Goal: Information Seeking & Learning: Learn about a topic

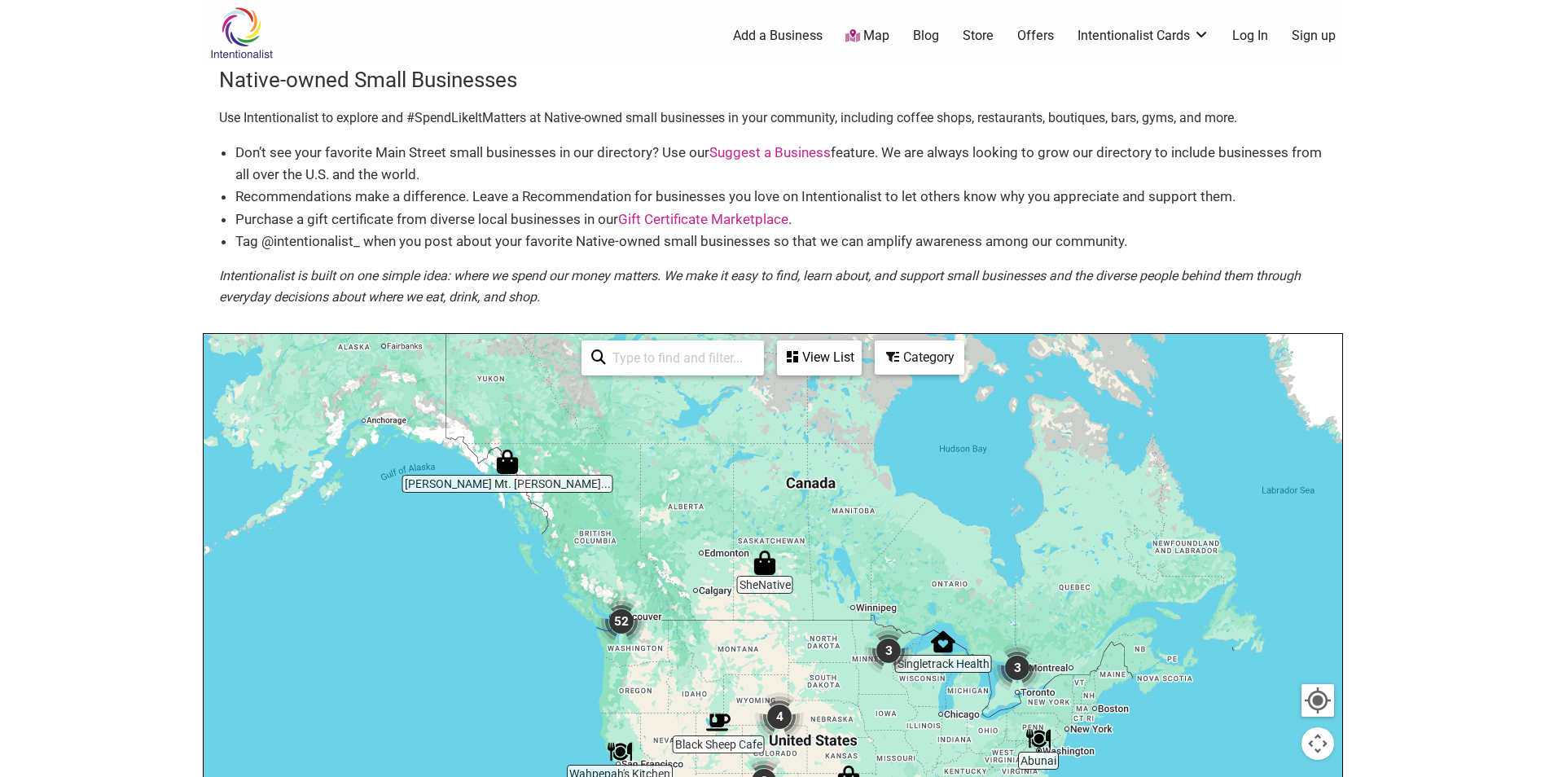
click at [615, 627] on img "52" at bounding box center [621, 621] width 49 height 49
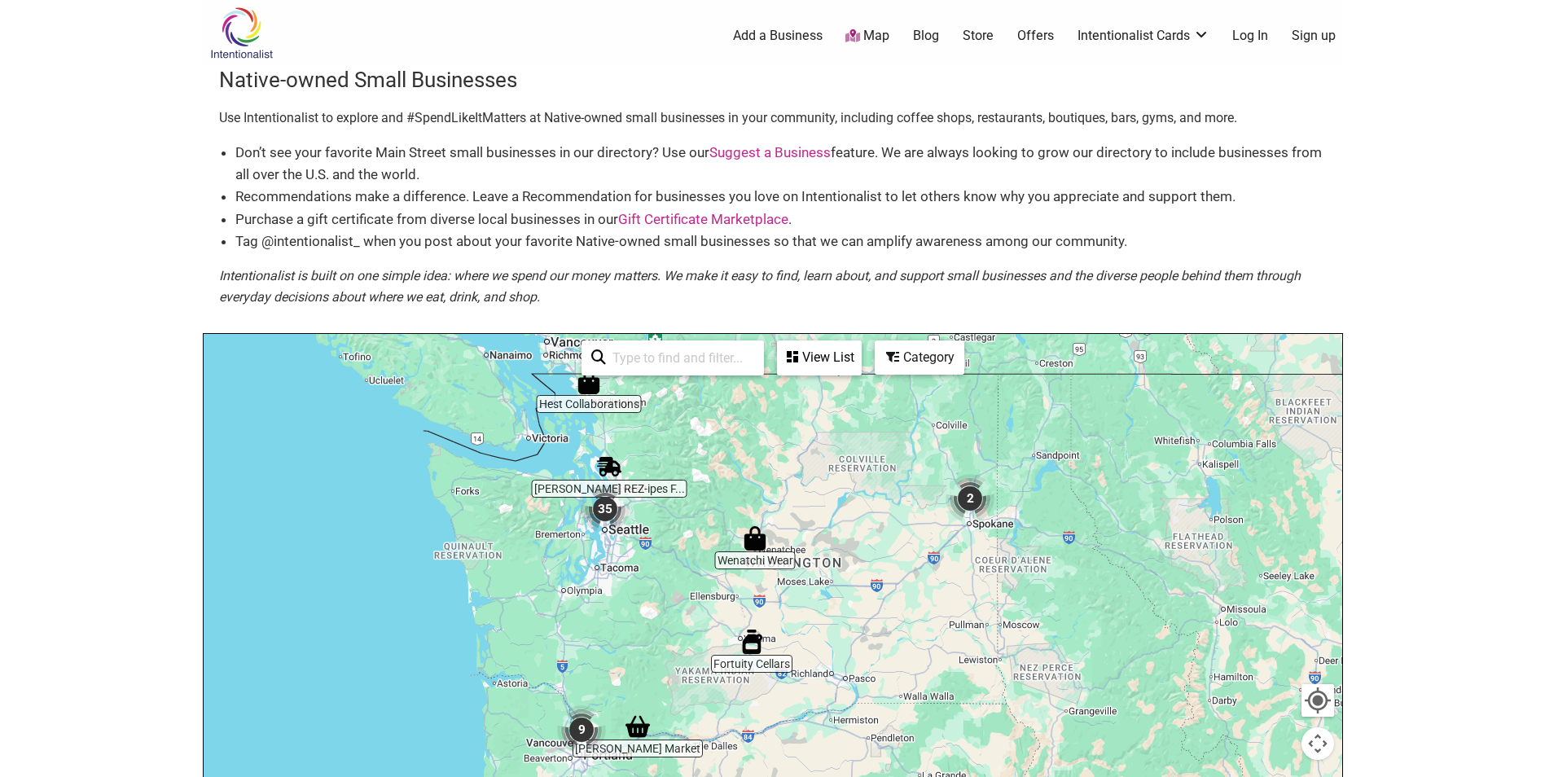
click at [613, 522] on img "35" at bounding box center [605, 509] width 49 height 49
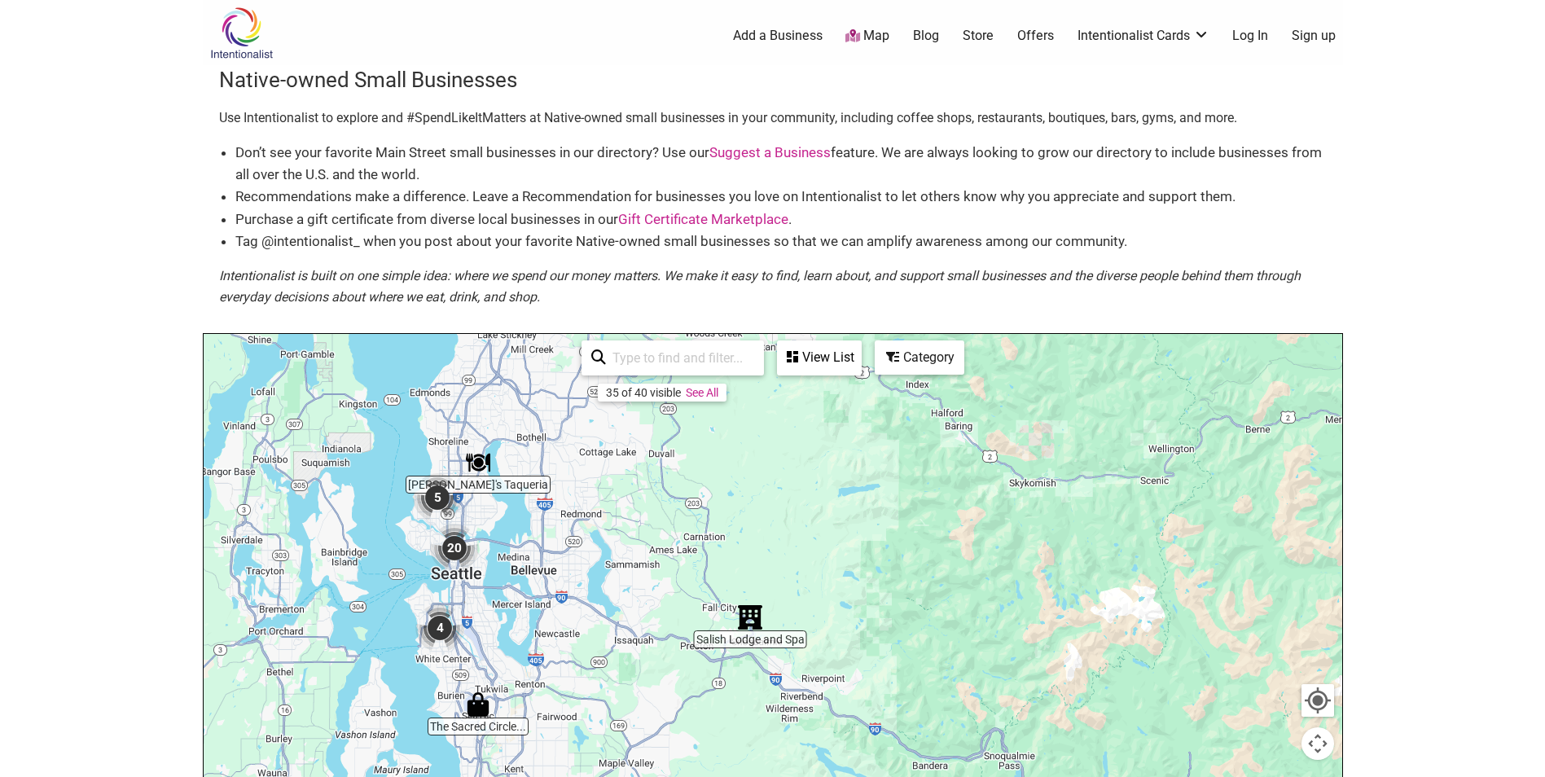
drag, startPoint x: 621, startPoint y: 621, endPoint x: 398, endPoint y: 680, distance: 231.0
click at [402, 680] on div "To navigate, press the arrow keys." at bounding box center [773, 651] width 1139 height 634
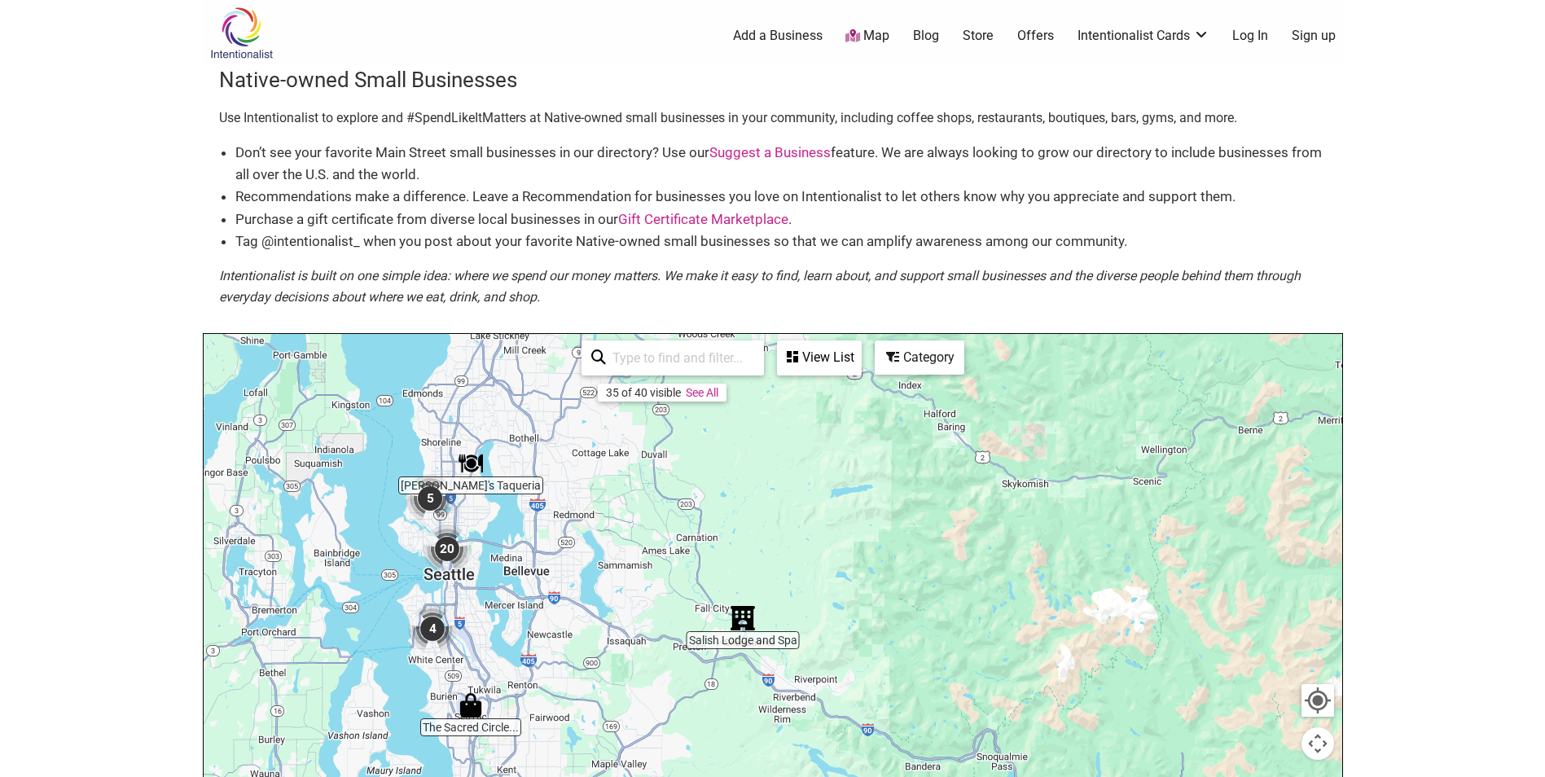
click at [454, 556] on img "20" at bounding box center [447, 549] width 49 height 49
click at [437, 546] on img "20" at bounding box center [447, 549] width 49 height 49
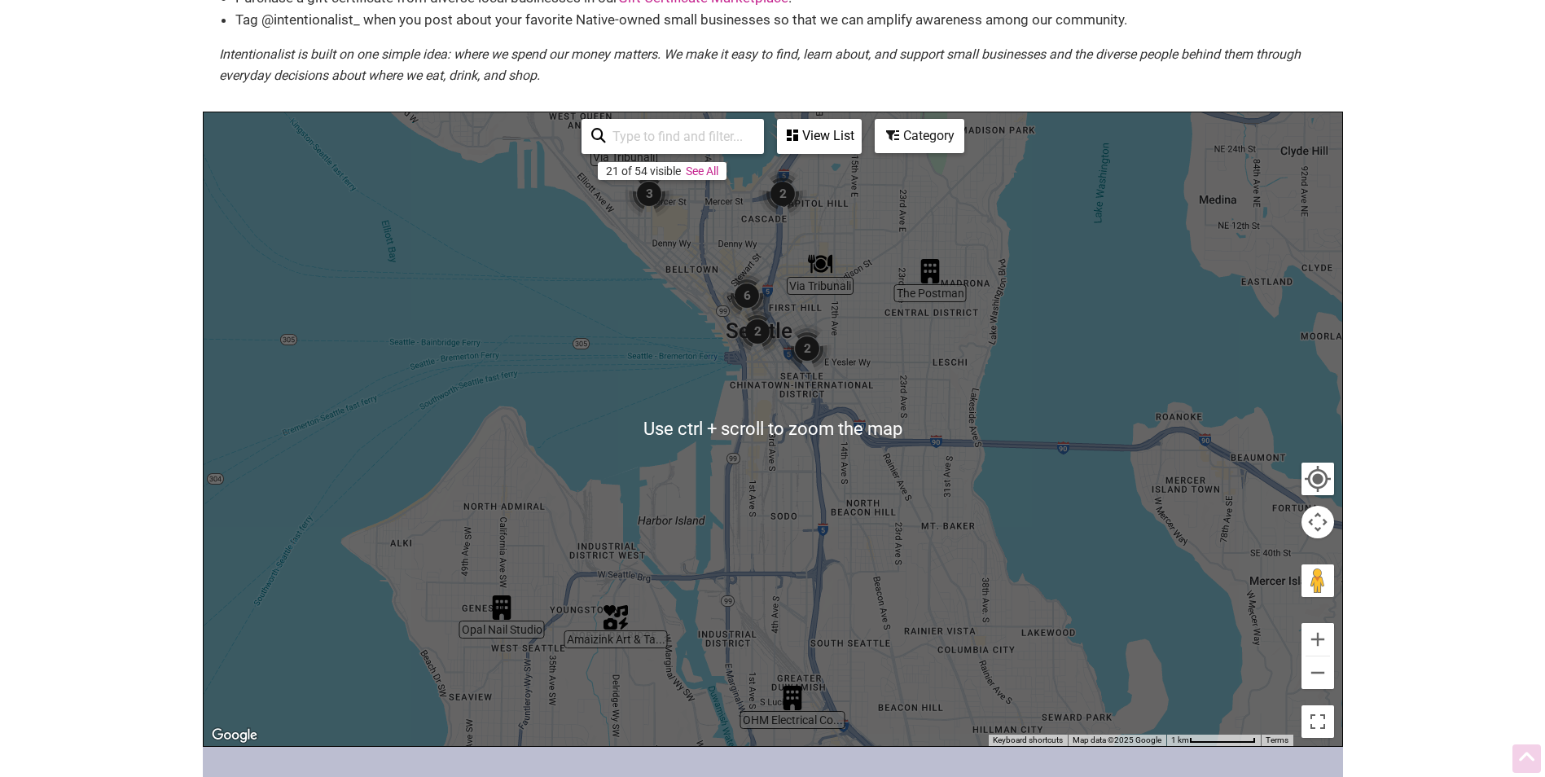
scroll to position [244, 0]
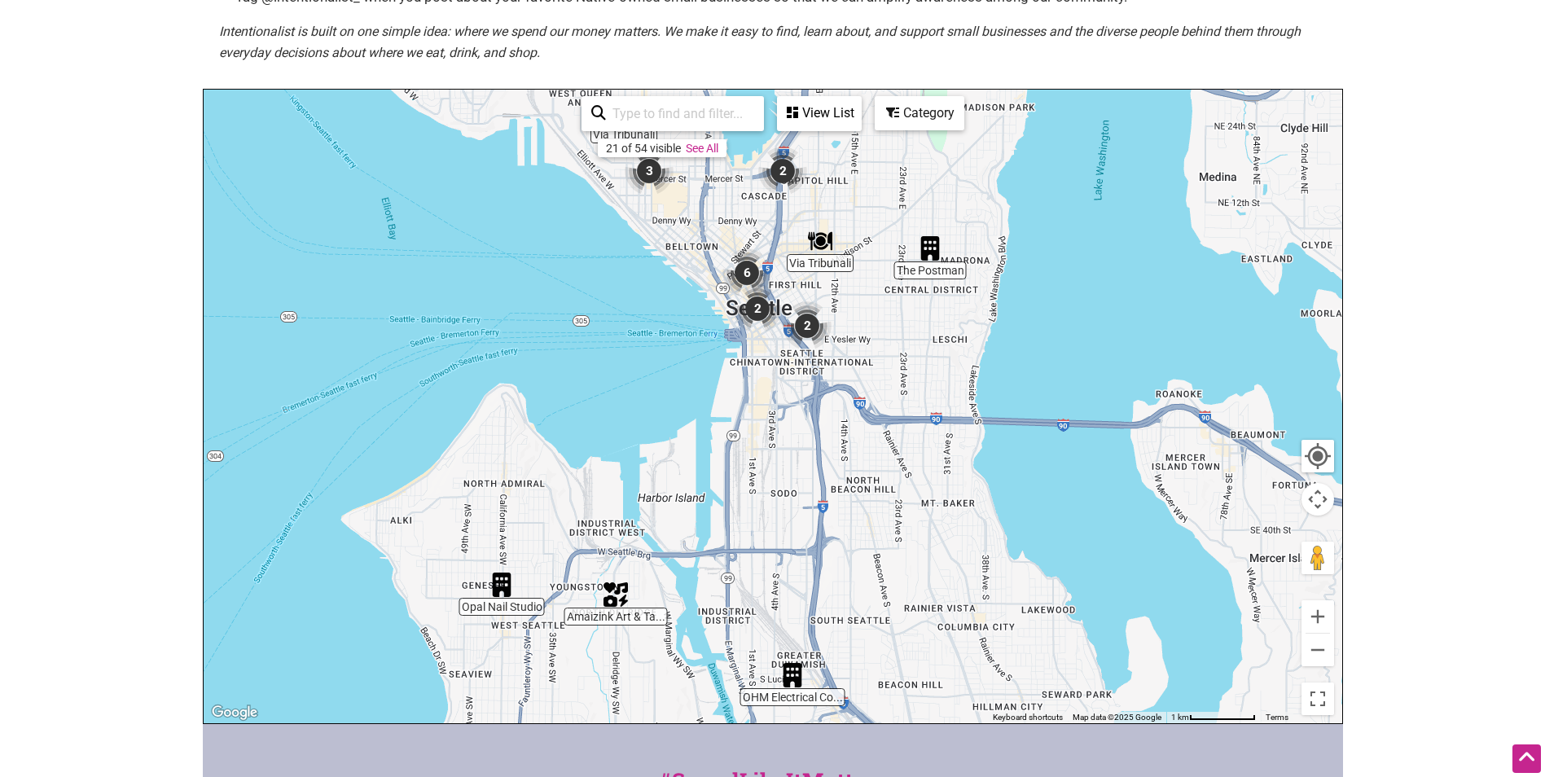
click at [1437, 385] on body "× Menu 0 Add a Business Map Blog Store Offers Intentionalist Cards Buy Black Ca…" at bounding box center [772, 144] width 1545 height 777
click at [754, 307] on img "2" at bounding box center [757, 308] width 49 height 49
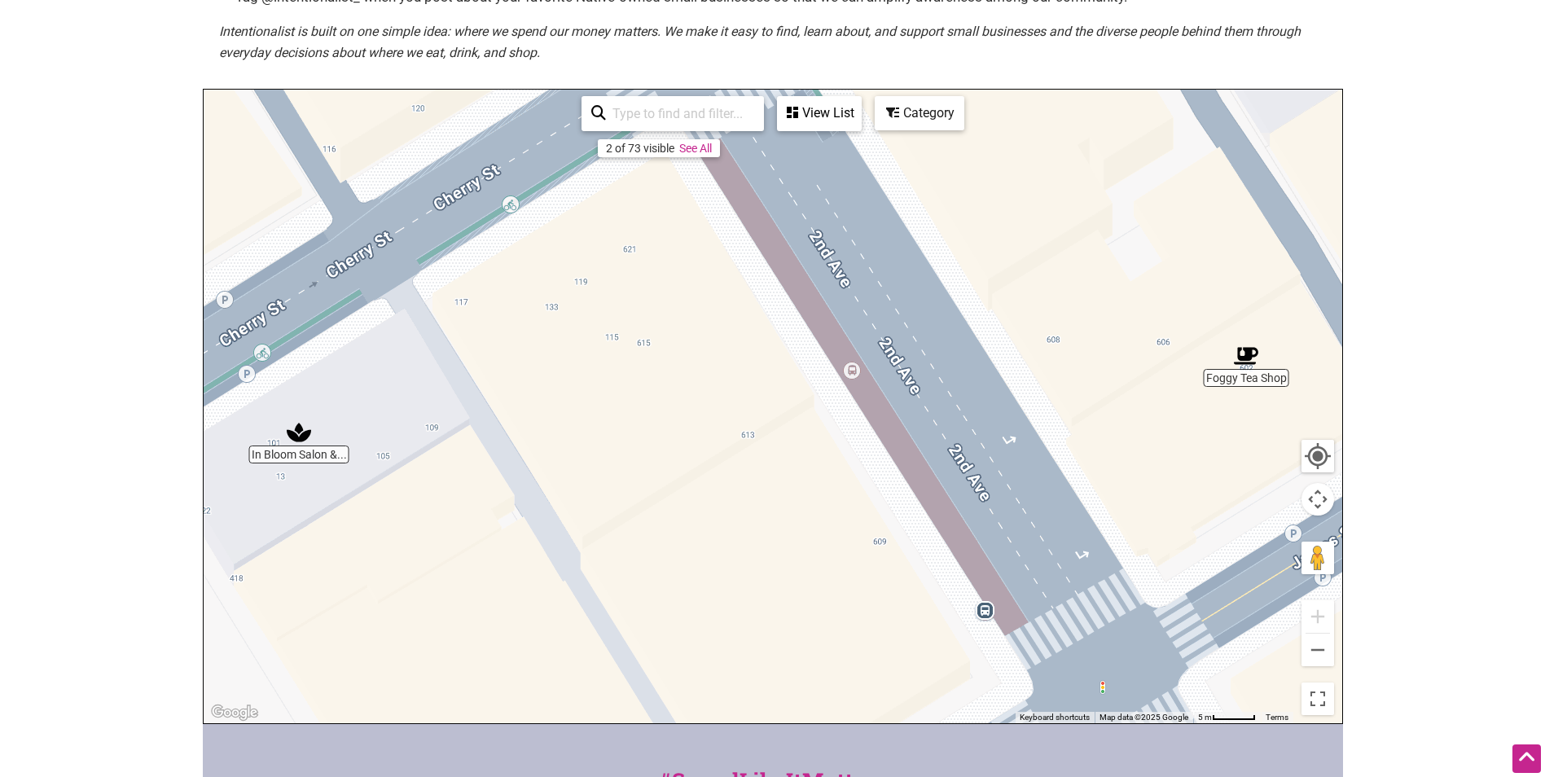
click at [706, 152] on link "See All" at bounding box center [695, 148] width 33 height 13
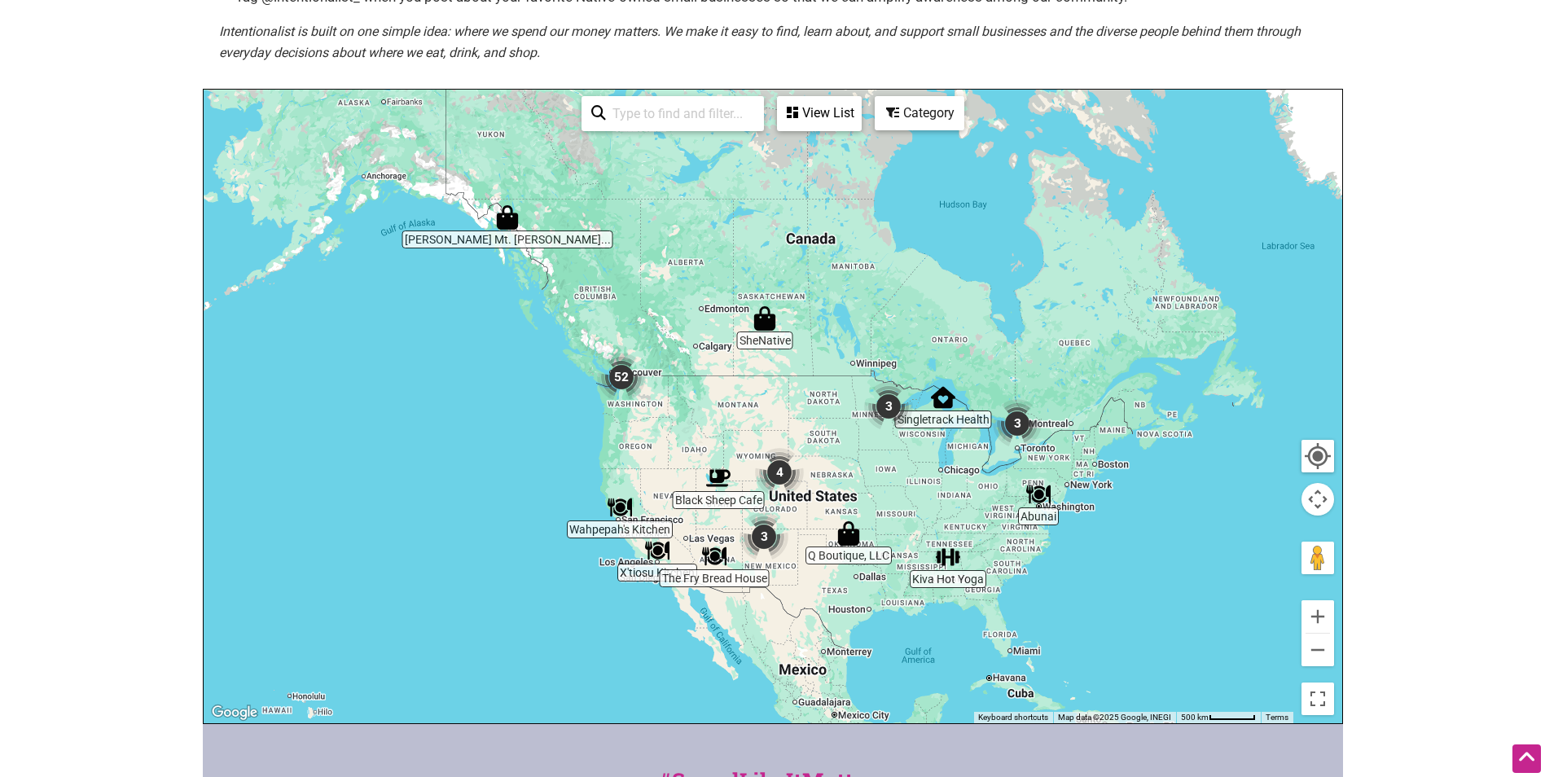
click at [617, 381] on img "52" at bounding box center [621, 377] width 49 height 49
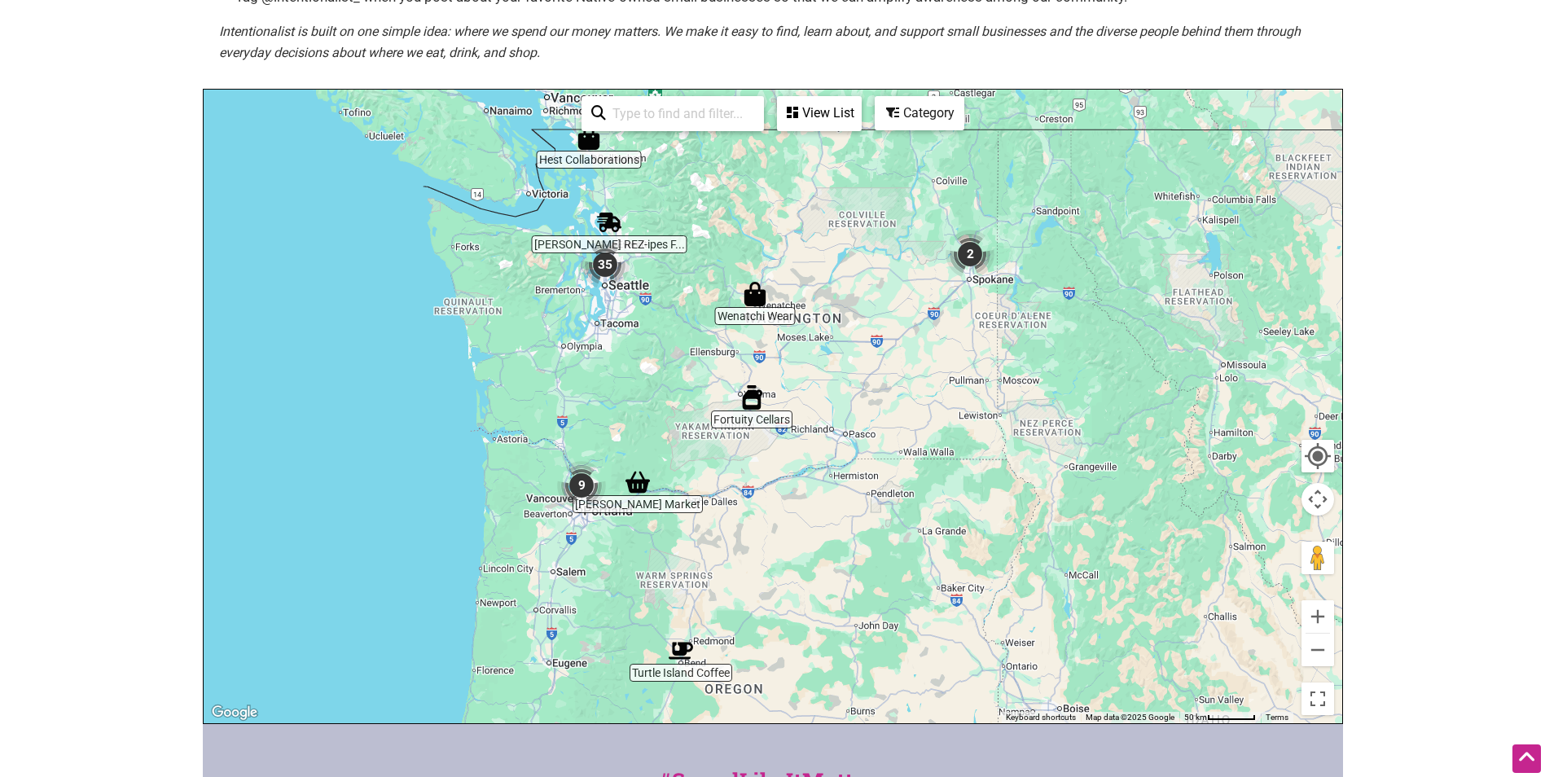
click at [596, 267] on img "35" at bounding box center [605, 264] width 49 height 49
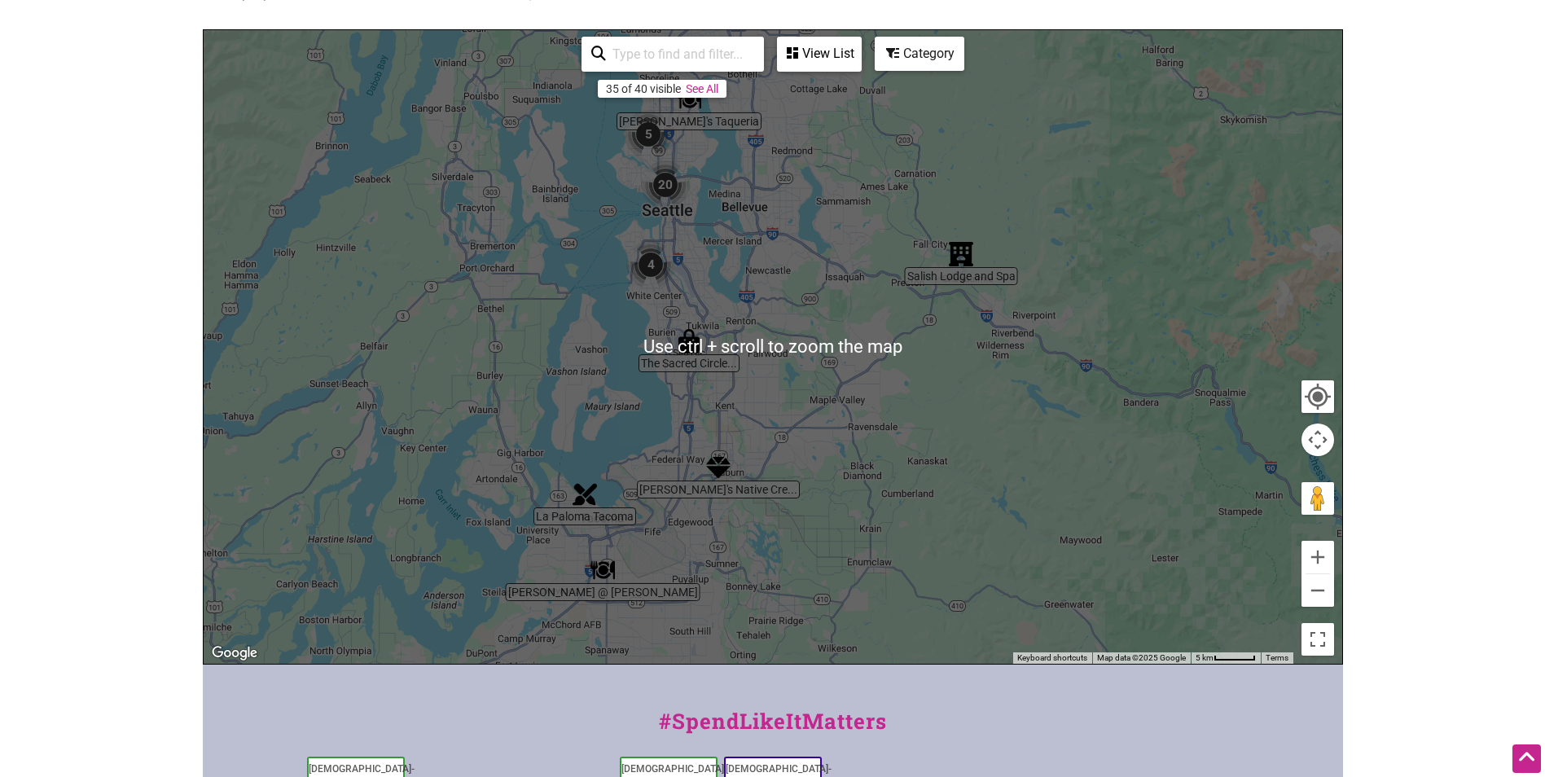
scroll to position [326, 0]
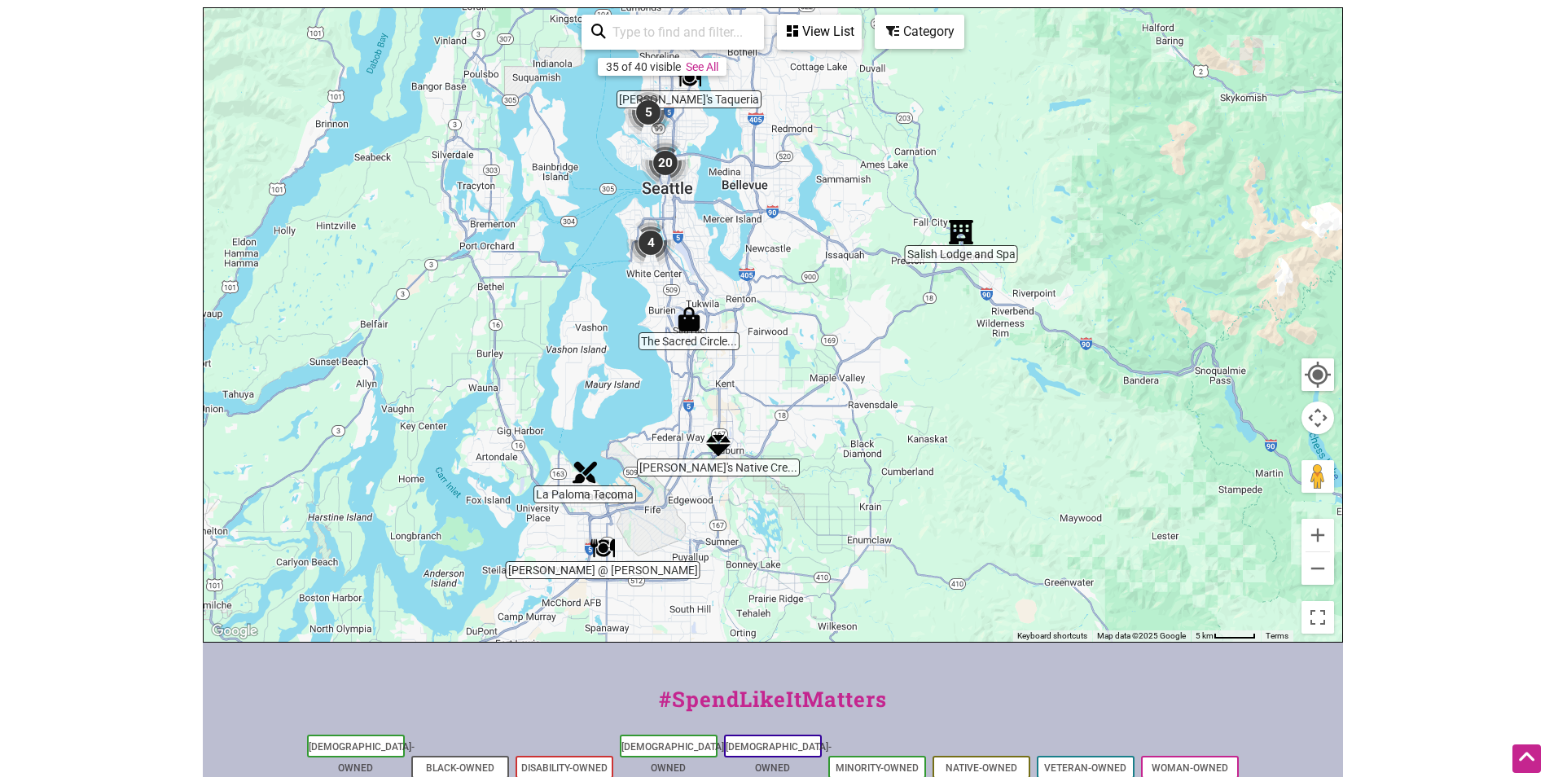
click at [675, 156] on img "20" at bounding box center [665, 162] width 49 height 49
click at [675, 156] on img "20" at bounding box center [666, 162] width 49 height 49
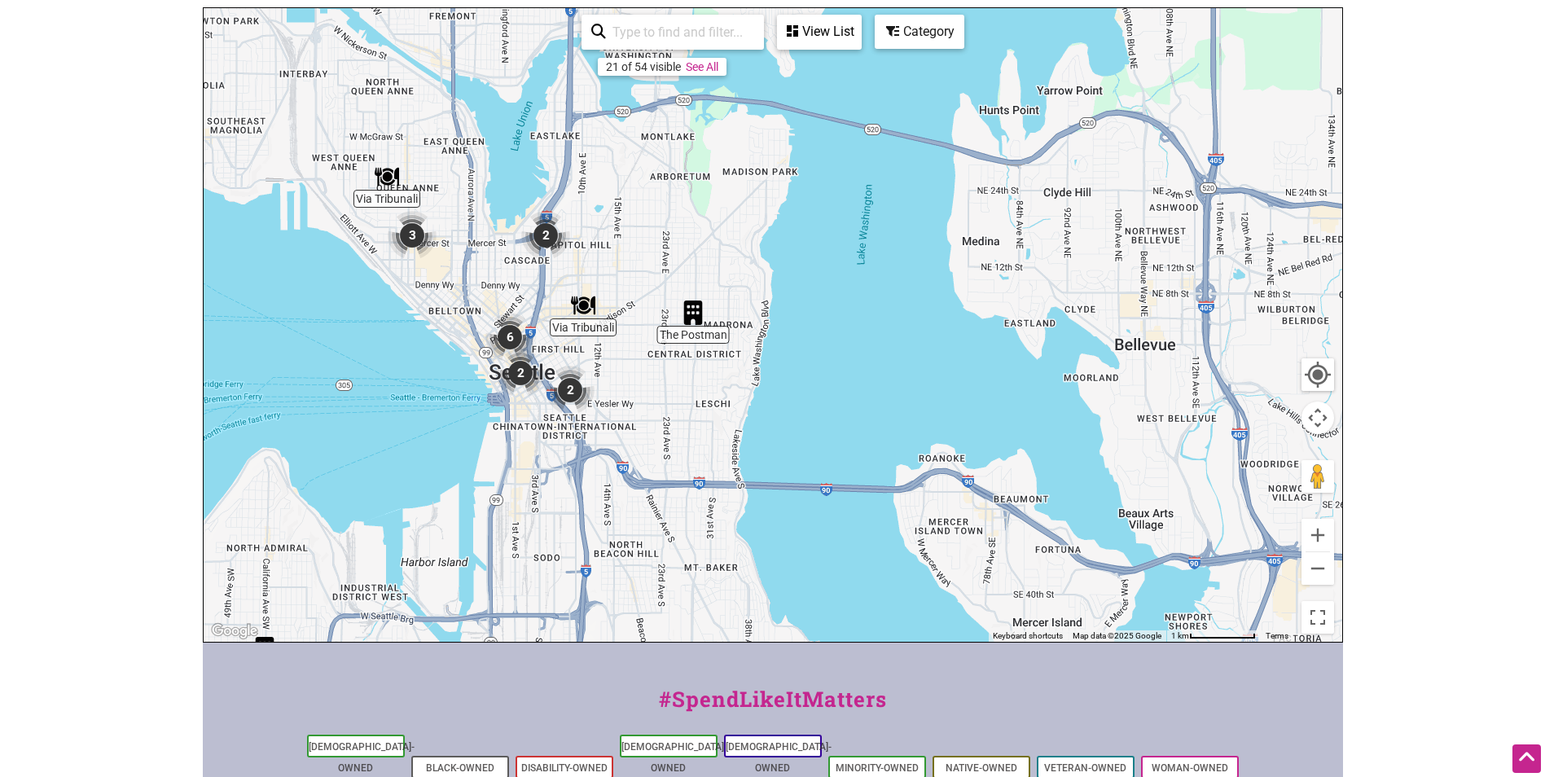
drag, startPoint x: 852, startPoint y: 306, endPoint x: 614, endPoint y: 454, distance: 279.9
click at [614, 454] on div "To navigate, press the arrow keys." at bounding box center [773, 325] width 1139 height 634
click at [576, 384] on img "2" at bounding box center [570, 390] width 49 height 49
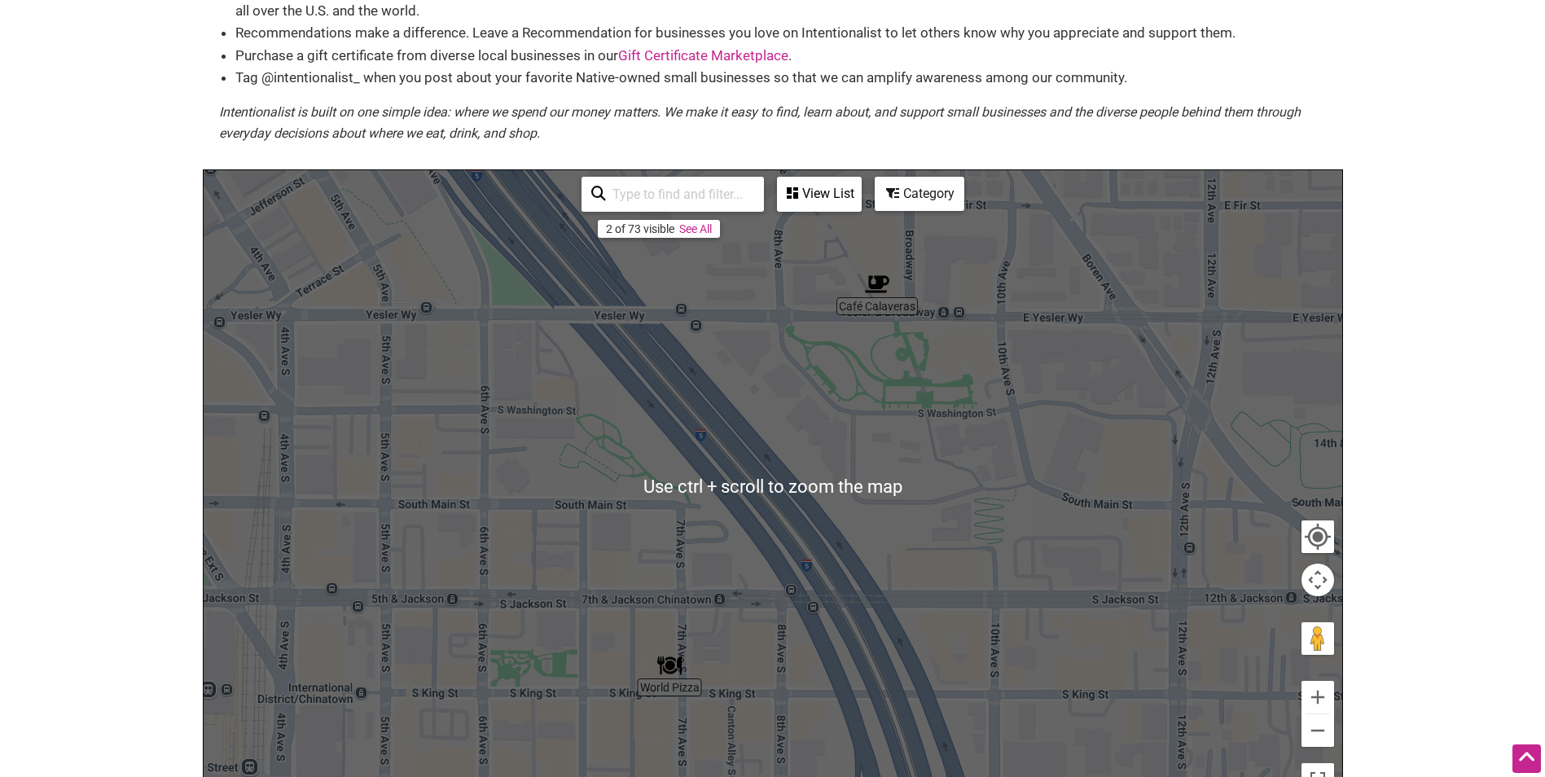
scroll to position [163, 0]
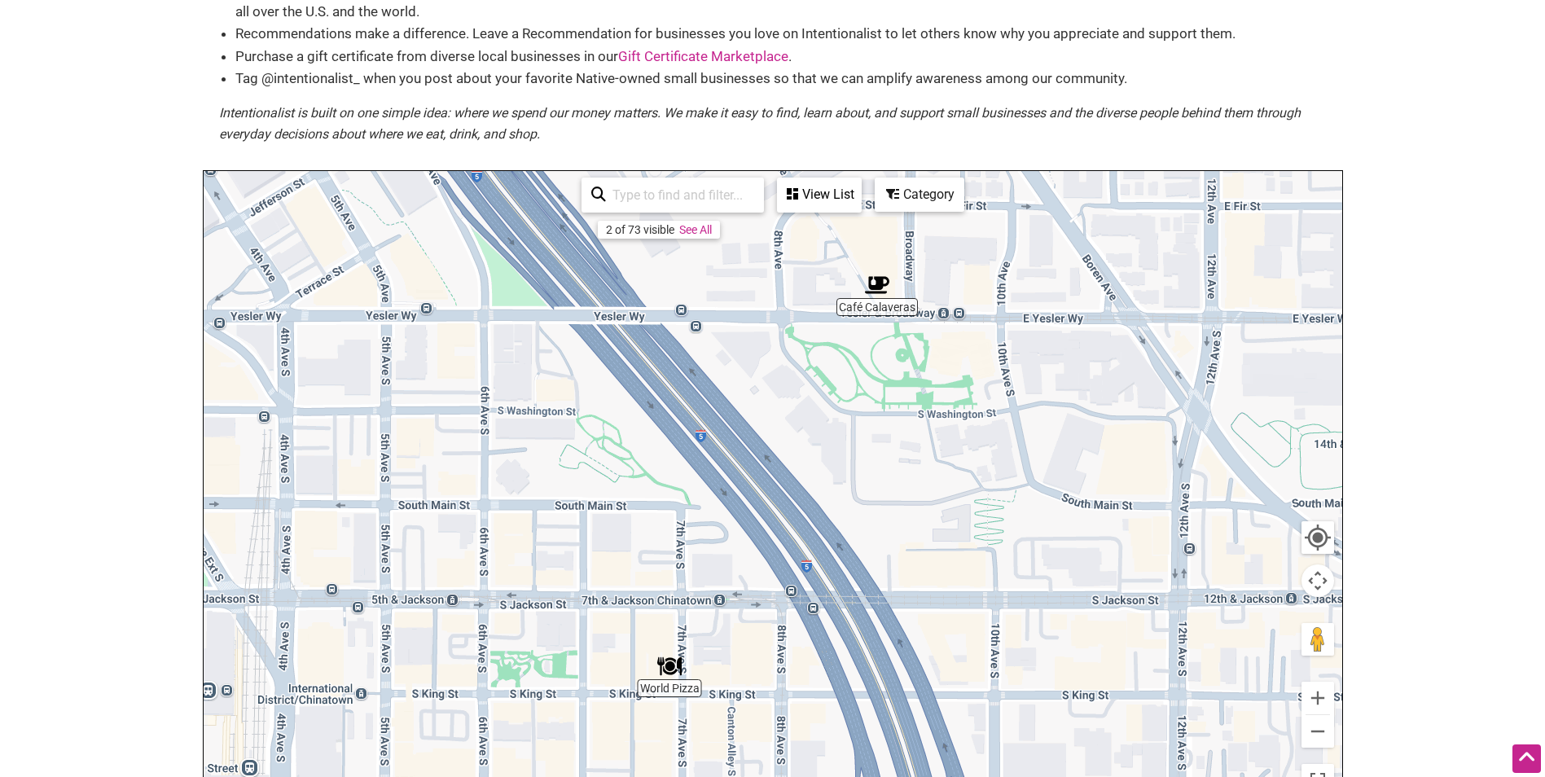
click at [895, 194] on icon at bounding box center [892, 193] width 13 height 13
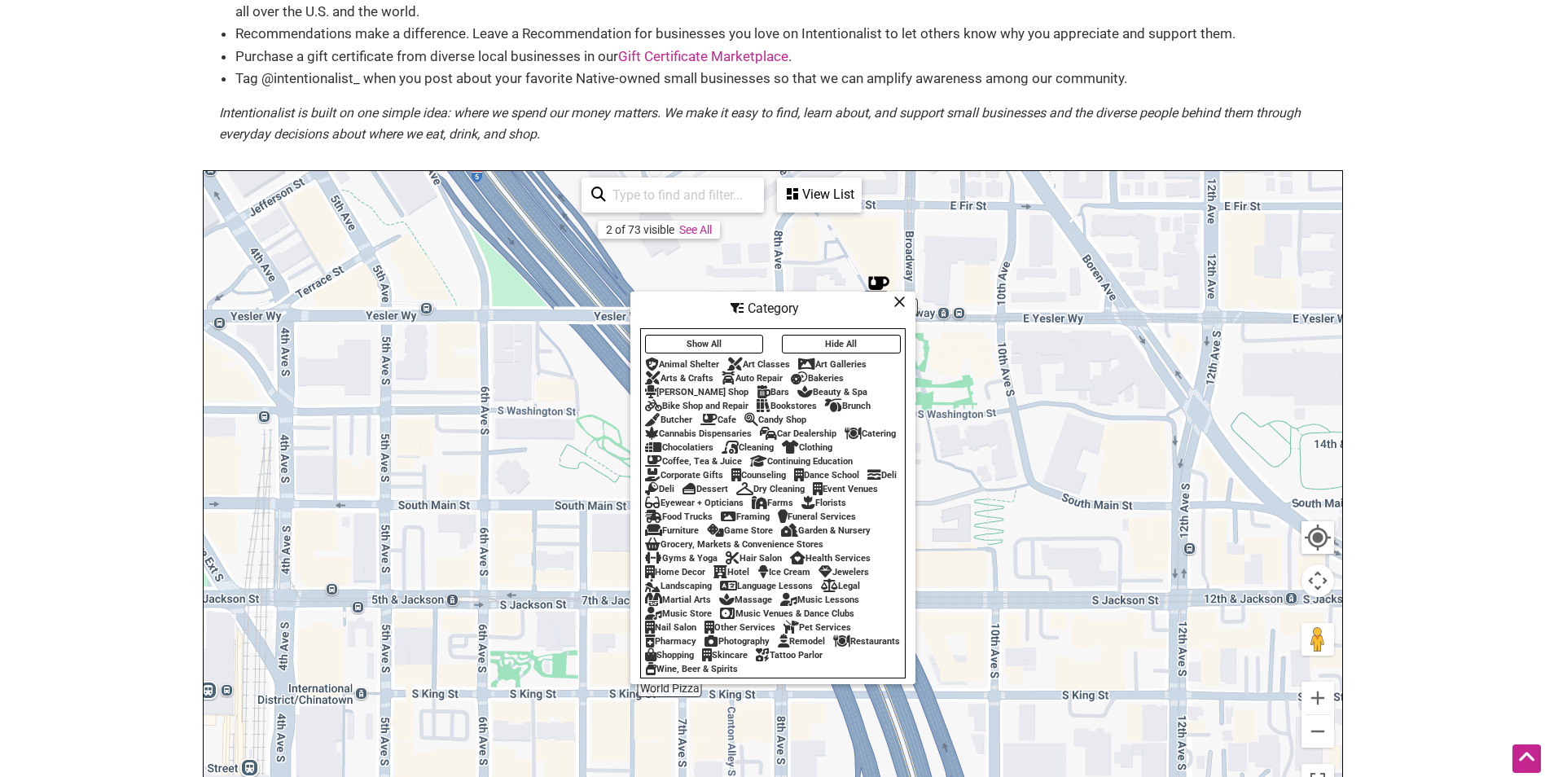
click at [908, 298] on div "Category" at bounding box center [773, 308] width 282 height 31
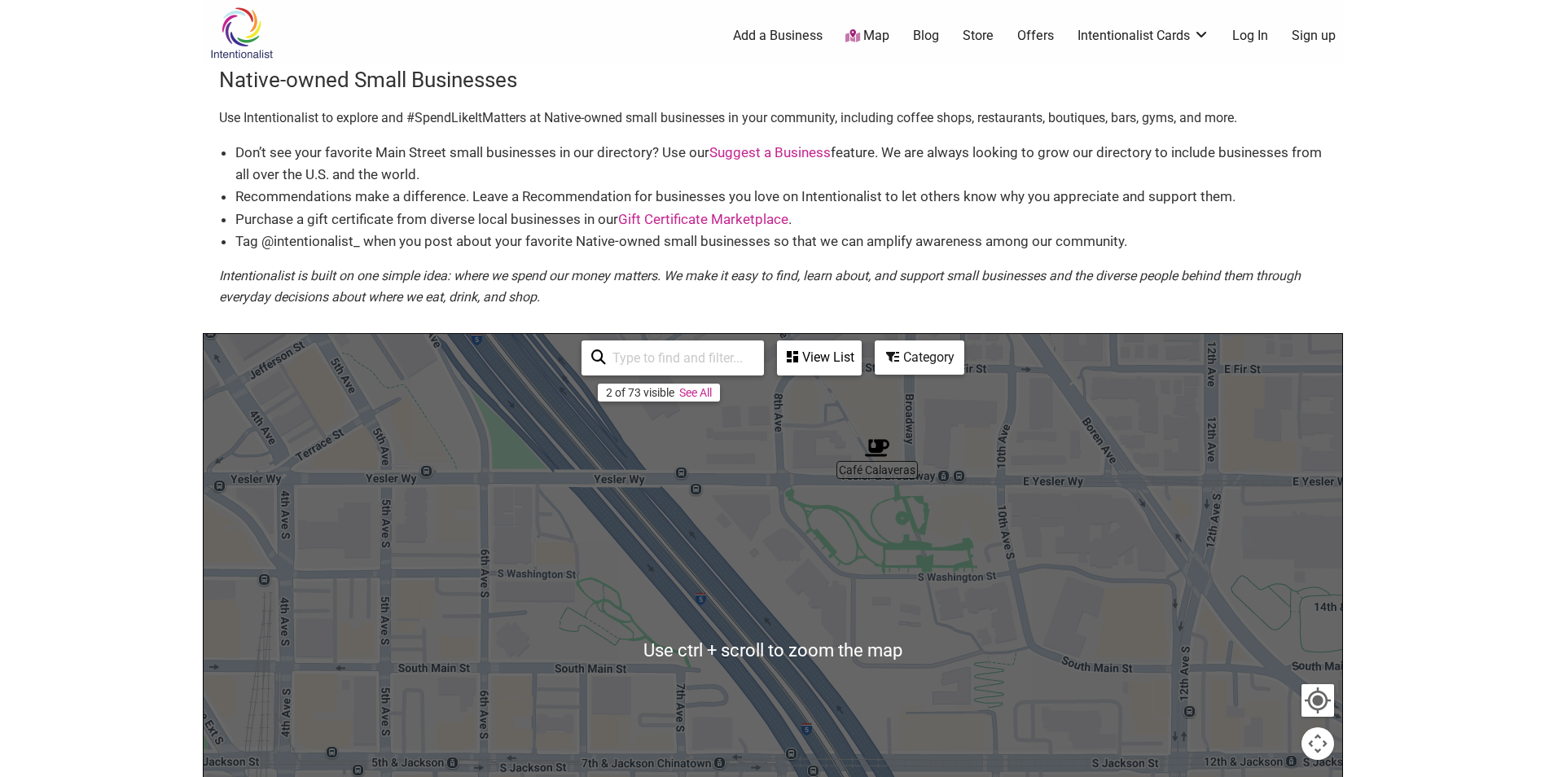
scroll to position [326, 0]
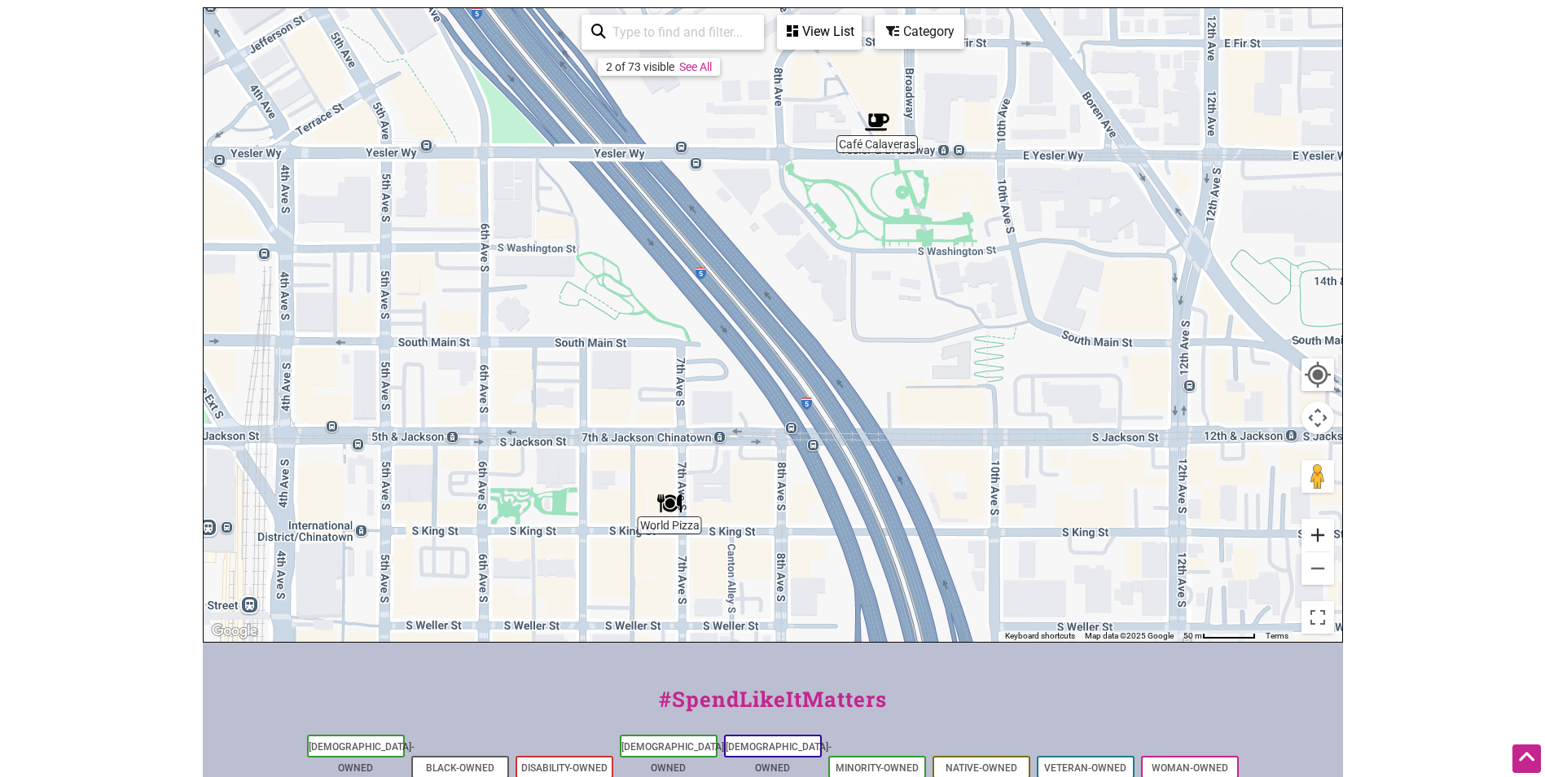
click at [1317, 549] on div at bounding box center [1318, 552] width 33 height 66
click at [1316, 564] on button "Zoom out" at bounding box center [1318, 568] width 33 height 33
click at [1315, 566] on button "Zoom out" at bounding box center [1318, 568] width 33 height 33
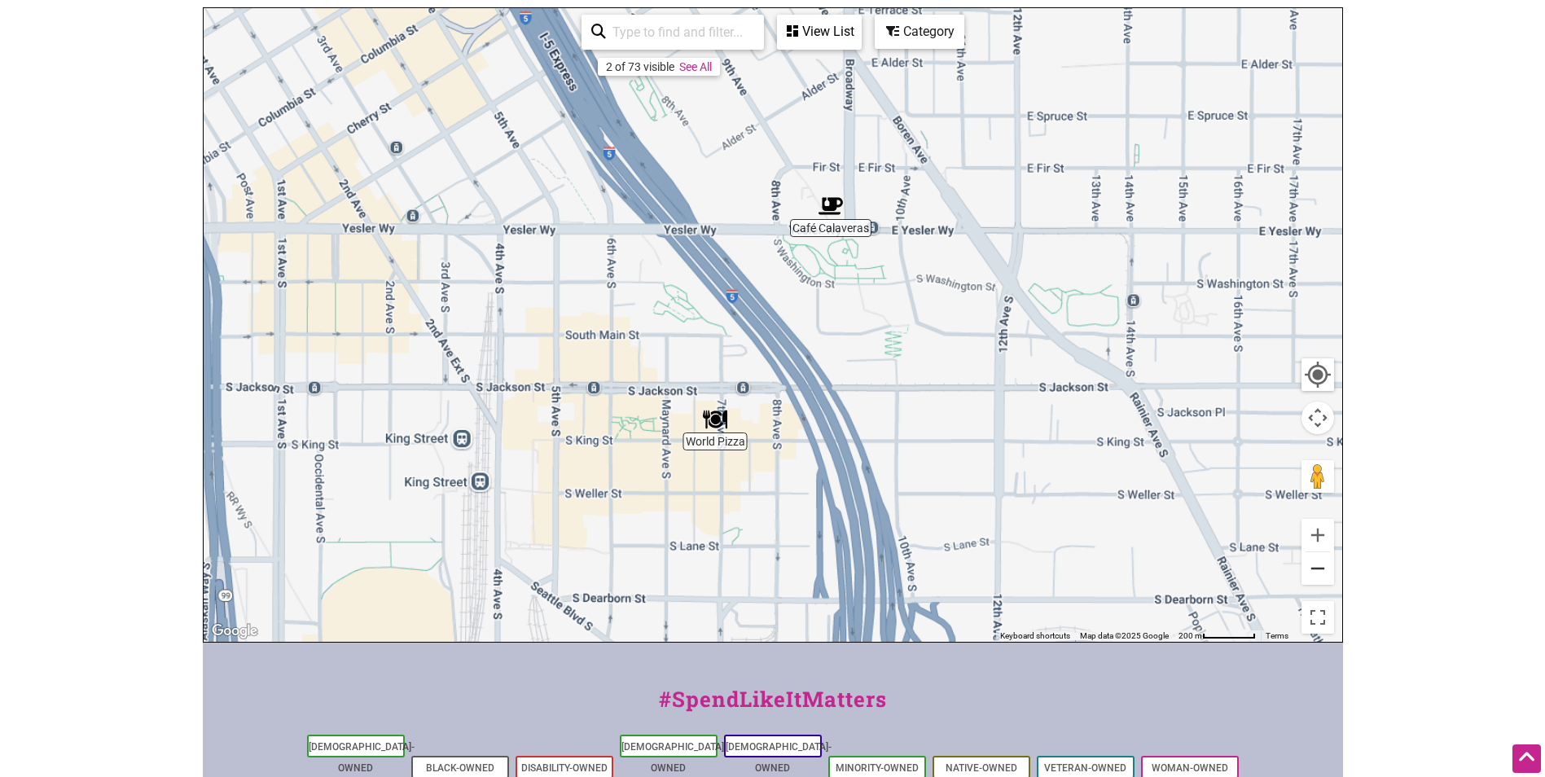
click at [1314, 568] on button "Zoom out" at bounding box center [1318, 568] width 33 height 33
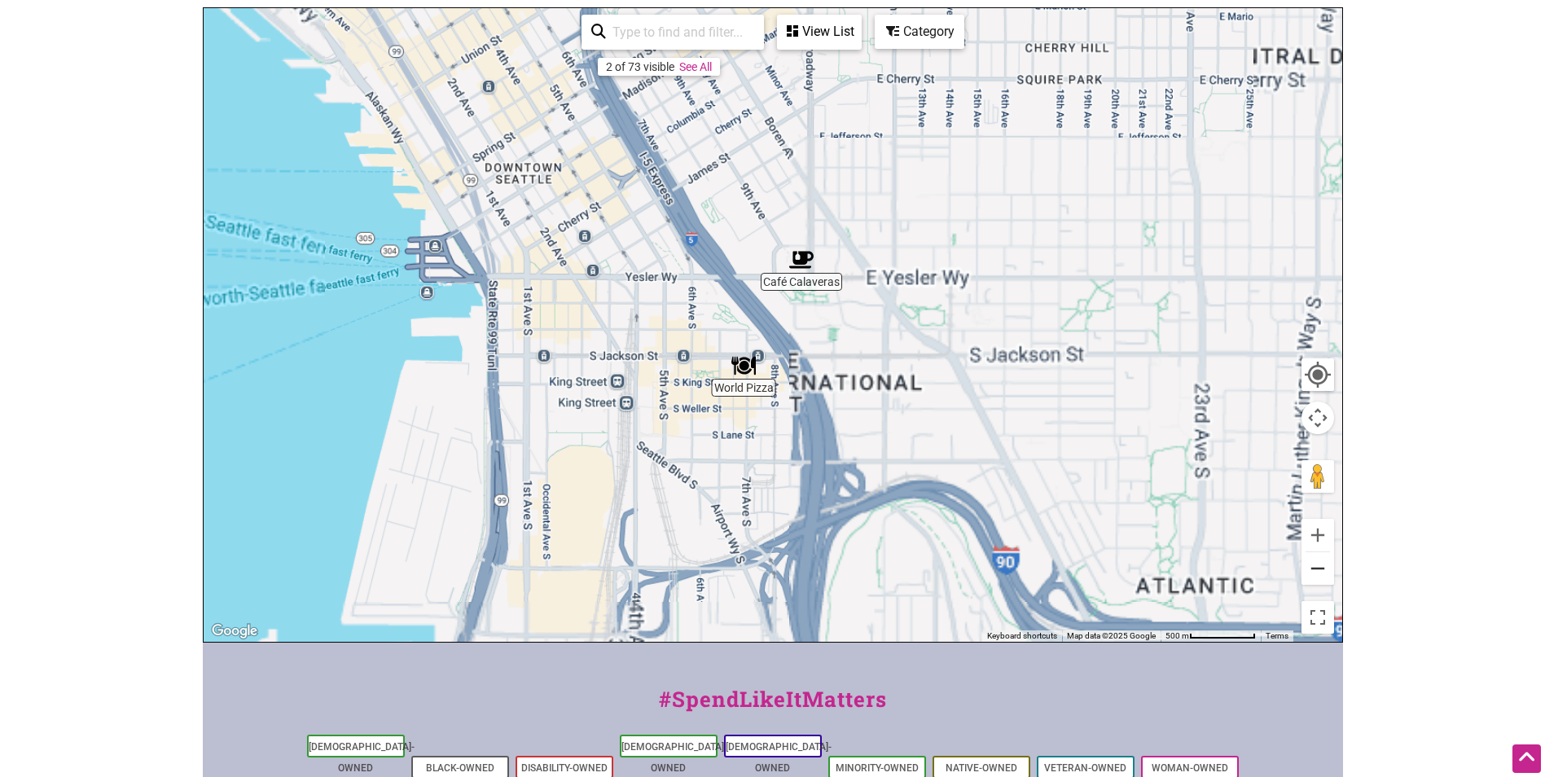
click at [1314, 568] on button "Zoom out" at bounding box center [1318, 568] width 33 height 33
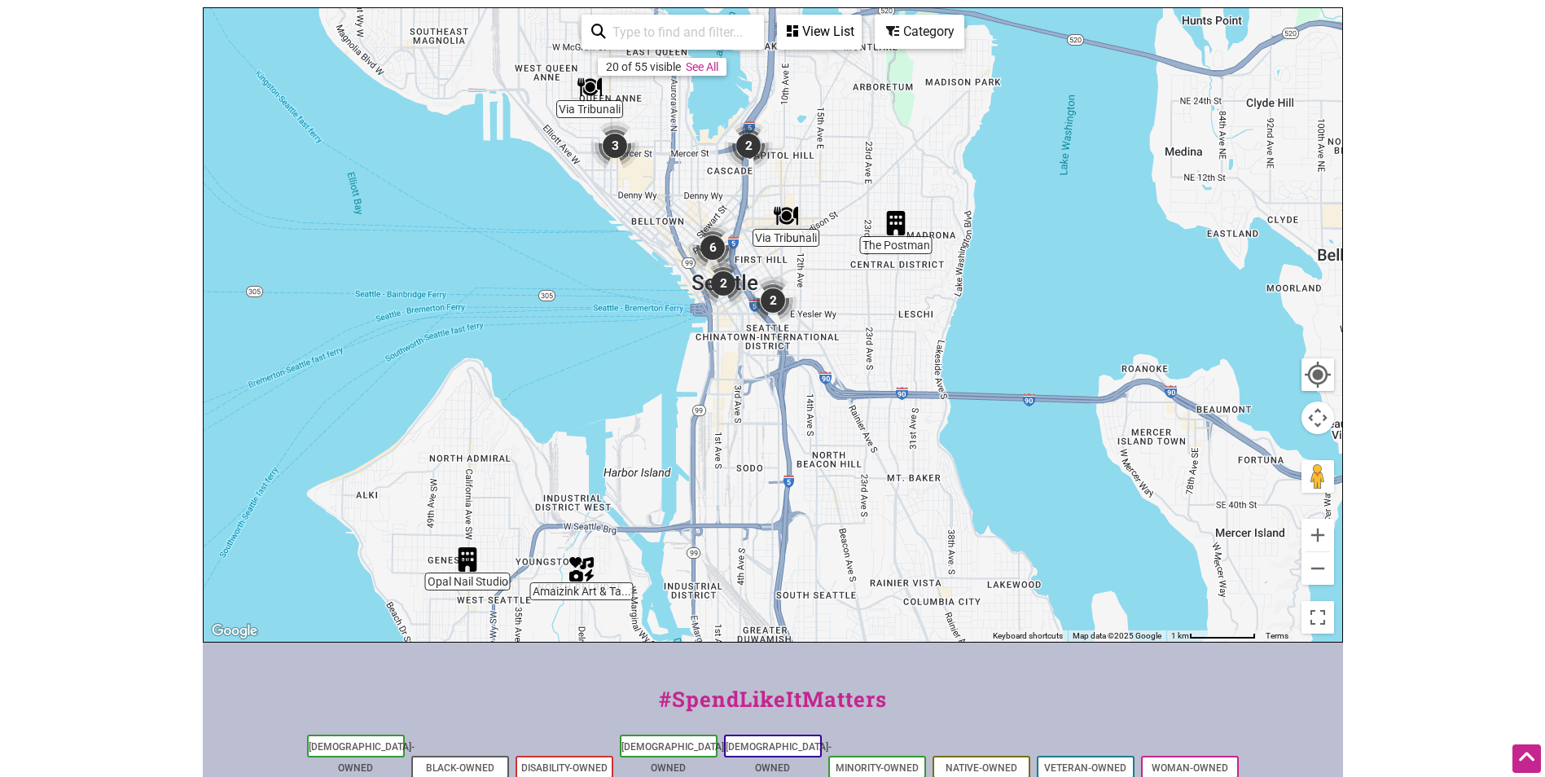
click at [729, 285] on img "2" at bounding box center [723, 283] width 49 height 49
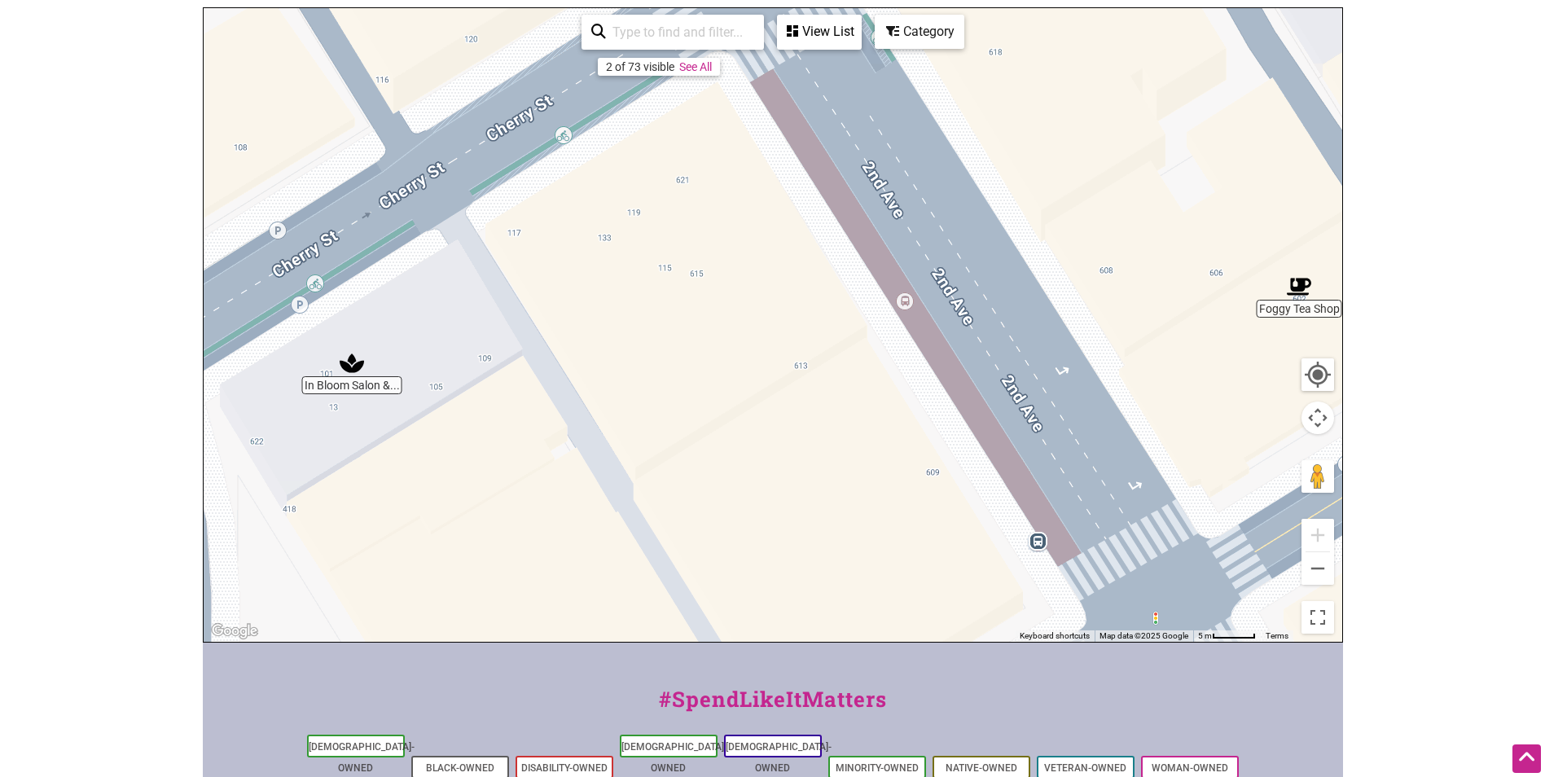
drag, startPoint x: 719, startPoint y: 323, endPoint x: 865, endPoint y: 328, distance: 145.9
click at [767, 337] on div "To navigate, press the arrow keys." at bounding box center [773, 325] width 1139 height 634
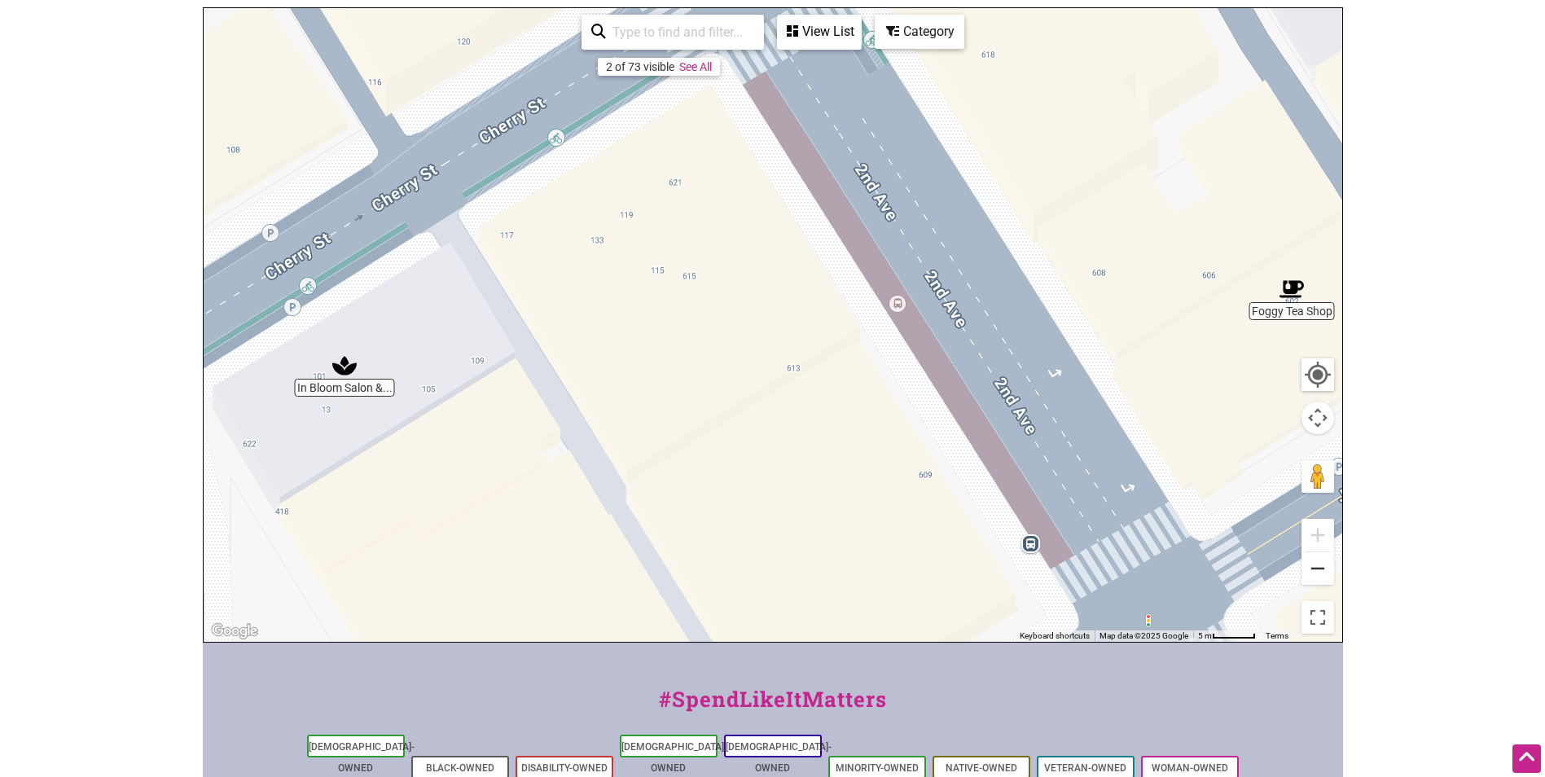
click at [1318, 563] on button "Zoom out" at bounding box center [1318, 568] width 33 height 33
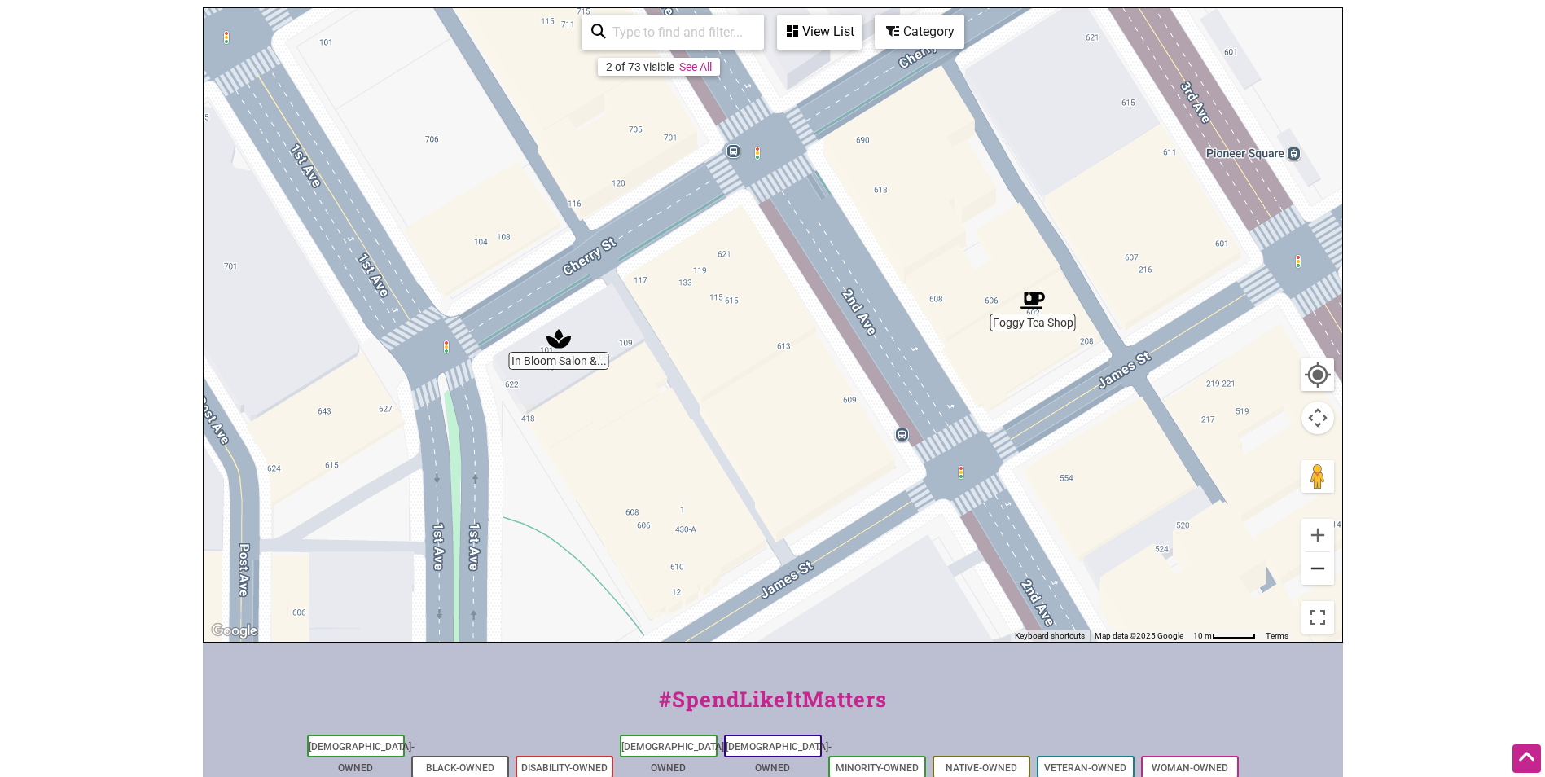
click at [1318, 566] on button "Zoom out" at bounding box center [1318, 568] width 33 height 33
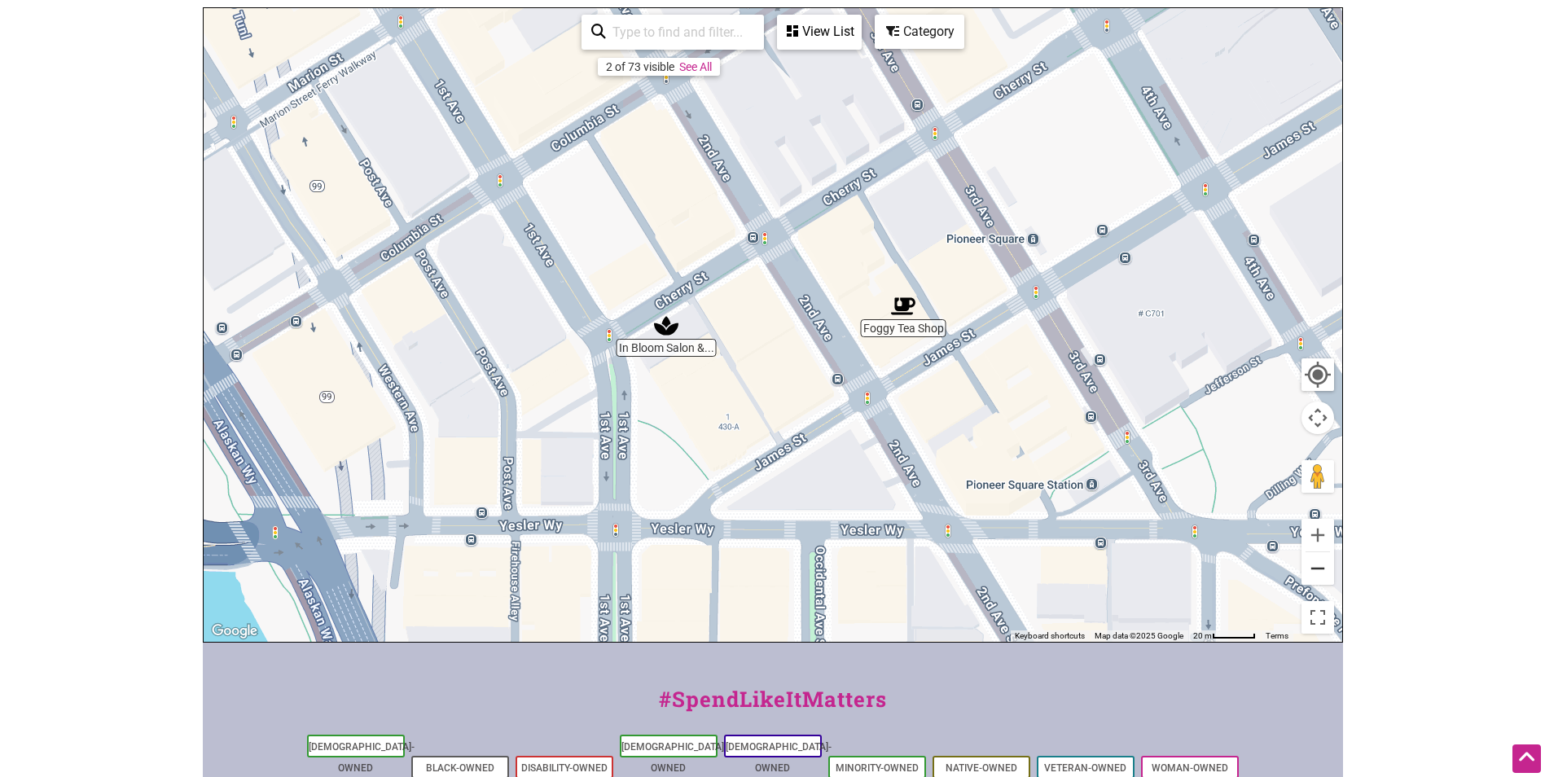
click at [1318, 568] on button "Zoom out" at bounding box center [1318, 568] width 33 height 33
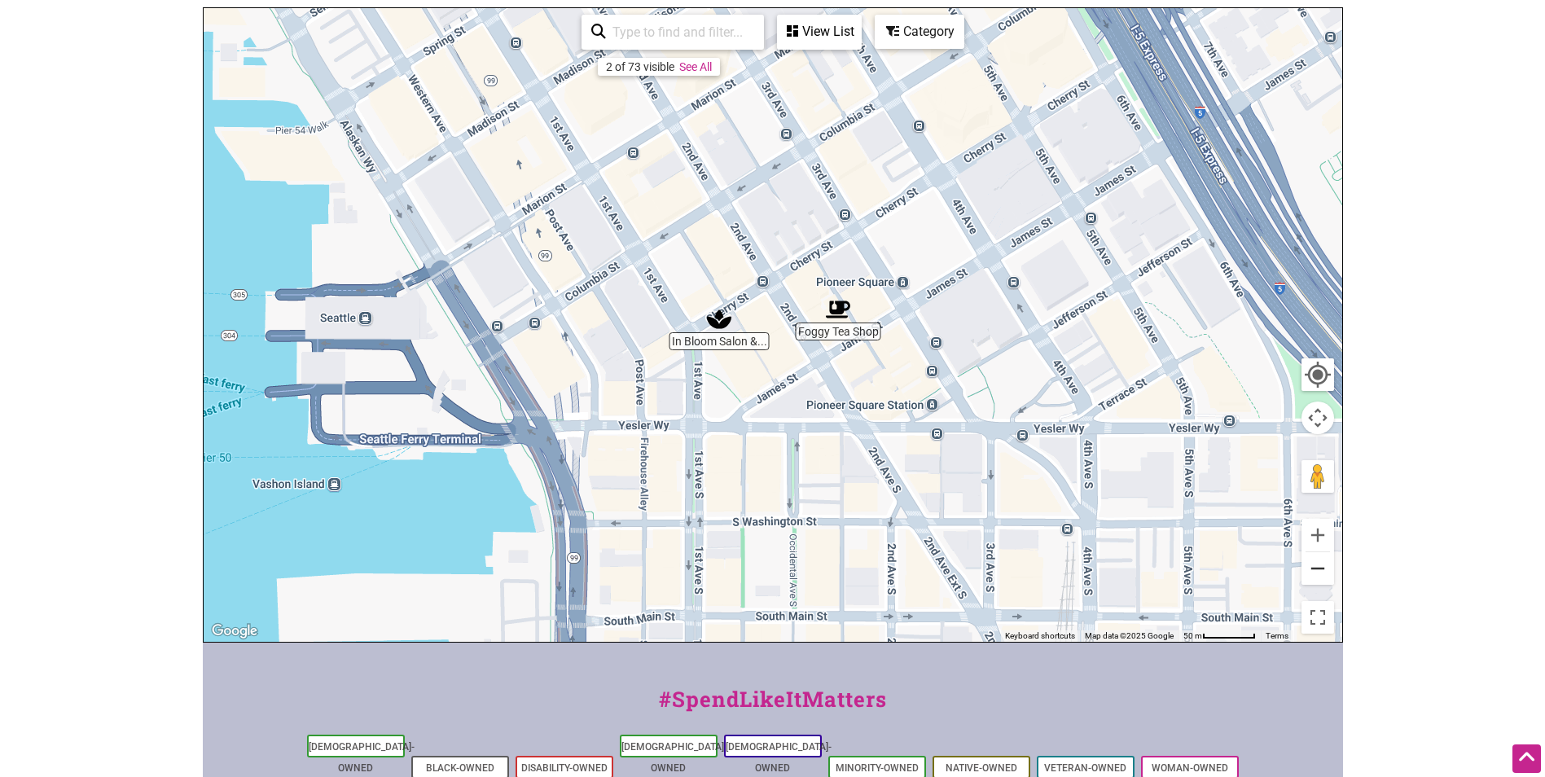
click at [1318, 569] on button "Zoom out" at bounding box center [1318, 568] width 33 height 33
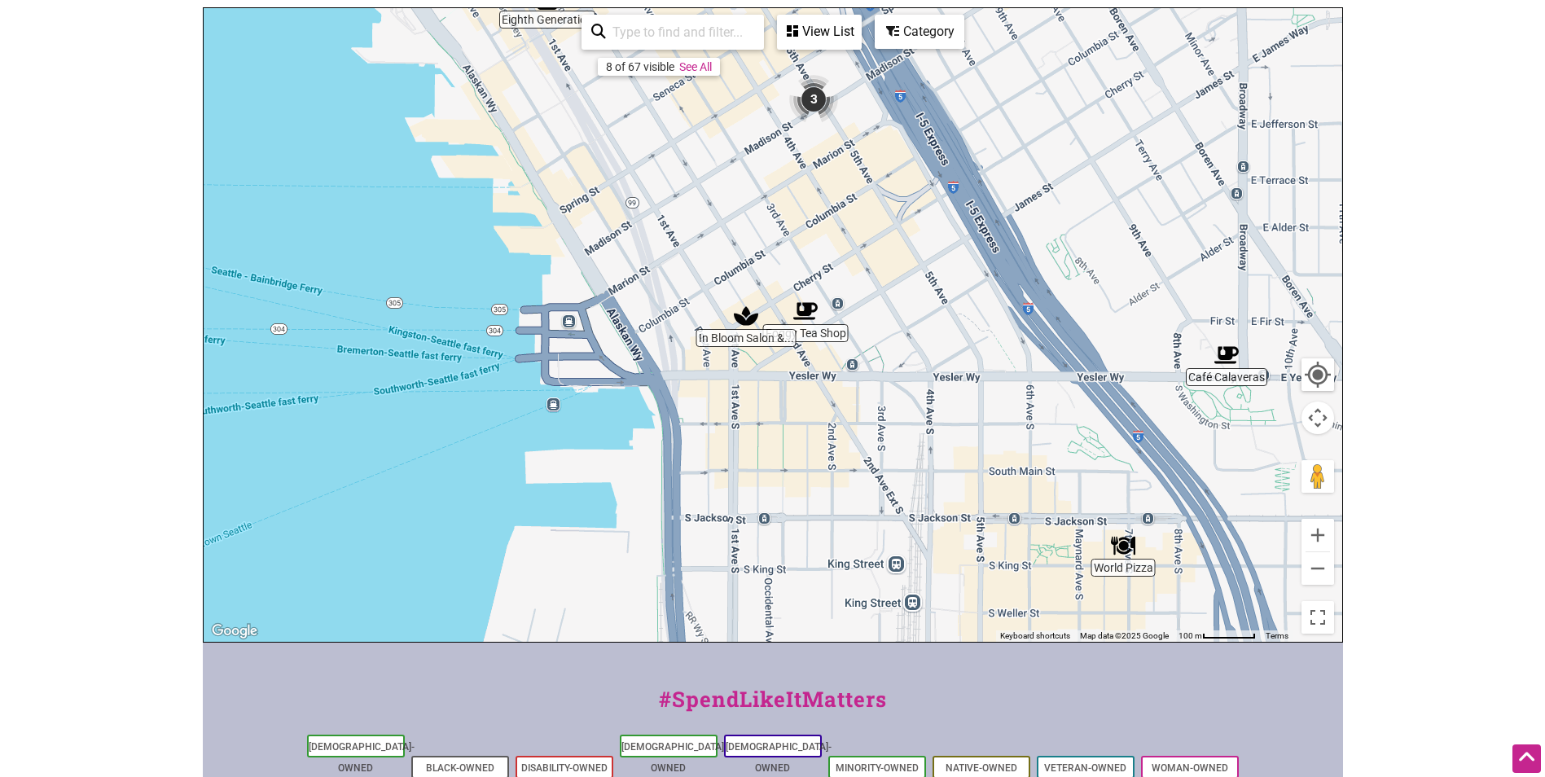
click at [830, 95] on img "3" at bounding box center [813, 99] width 49 height 49
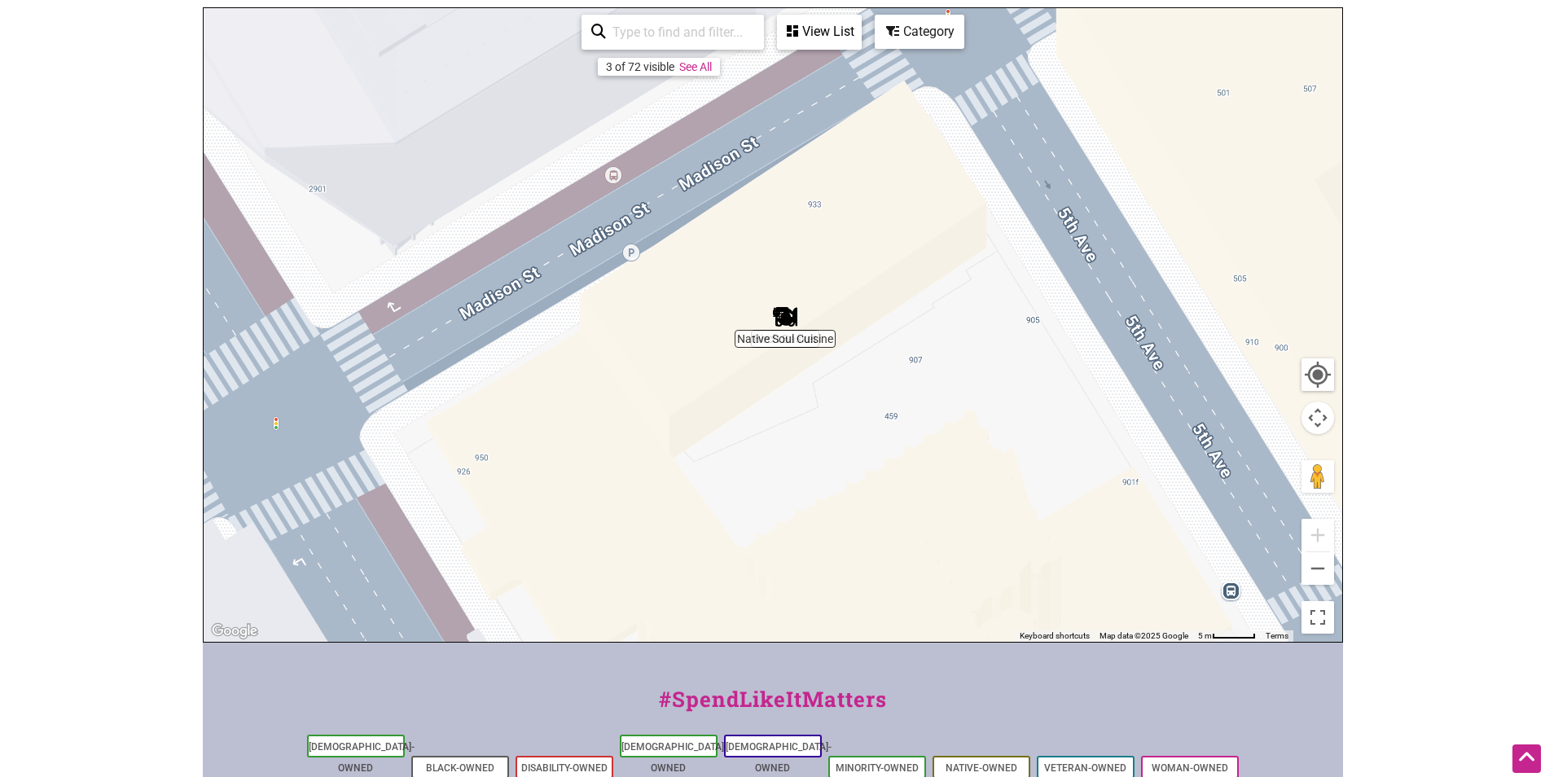
drag, startPoint x: 1006, startPoint y: 362, endPoint x: 1018, endPoint y: 371, distance: 14.5
click at [1018, 371] on div "To navigate, press the arrow keys." at bounding box center [773, 325] width 1139 height 634
click at [781, 314] on img "Native Soul Cuisine" at bounding box center [785, 317] width 24 height 24
click at [781, 314] on img "Native Soul Cuisine" at bounding box center [784, 317] width 24 height 24
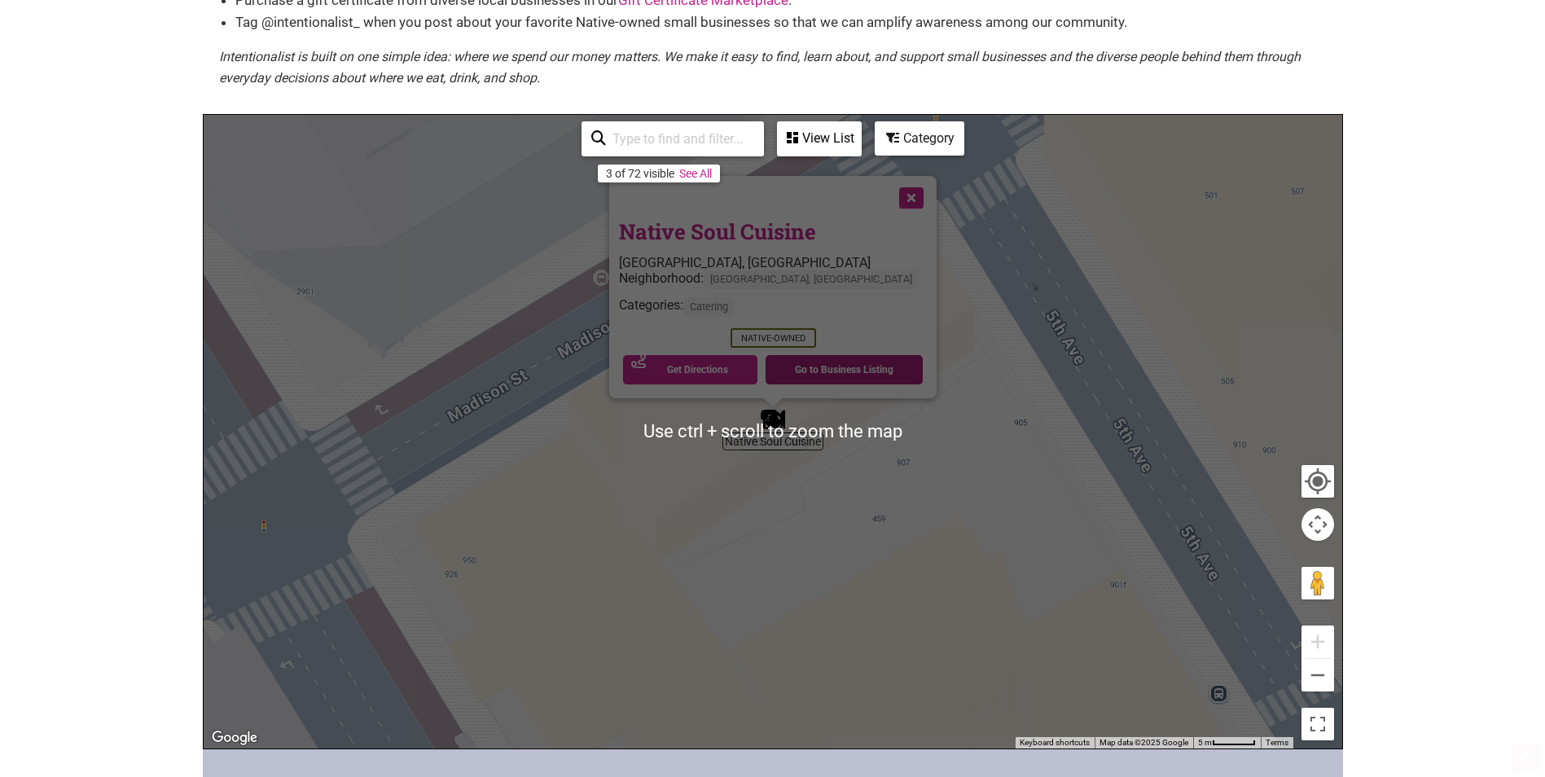
scroll to position [407, 0]
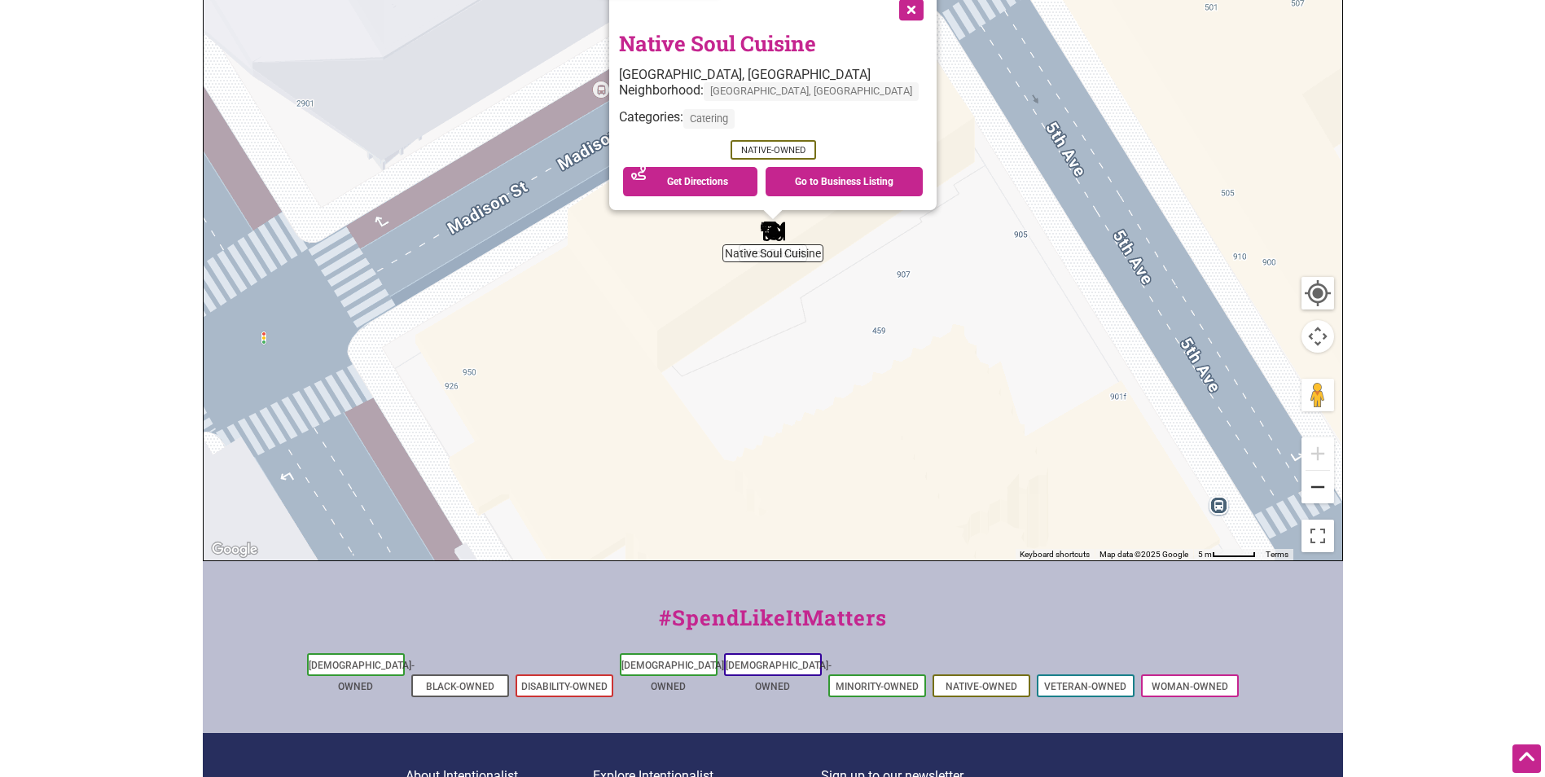
click at [1324, 495] on button "Zoom out" at bounding box center [1318, 487] width 33 height 33
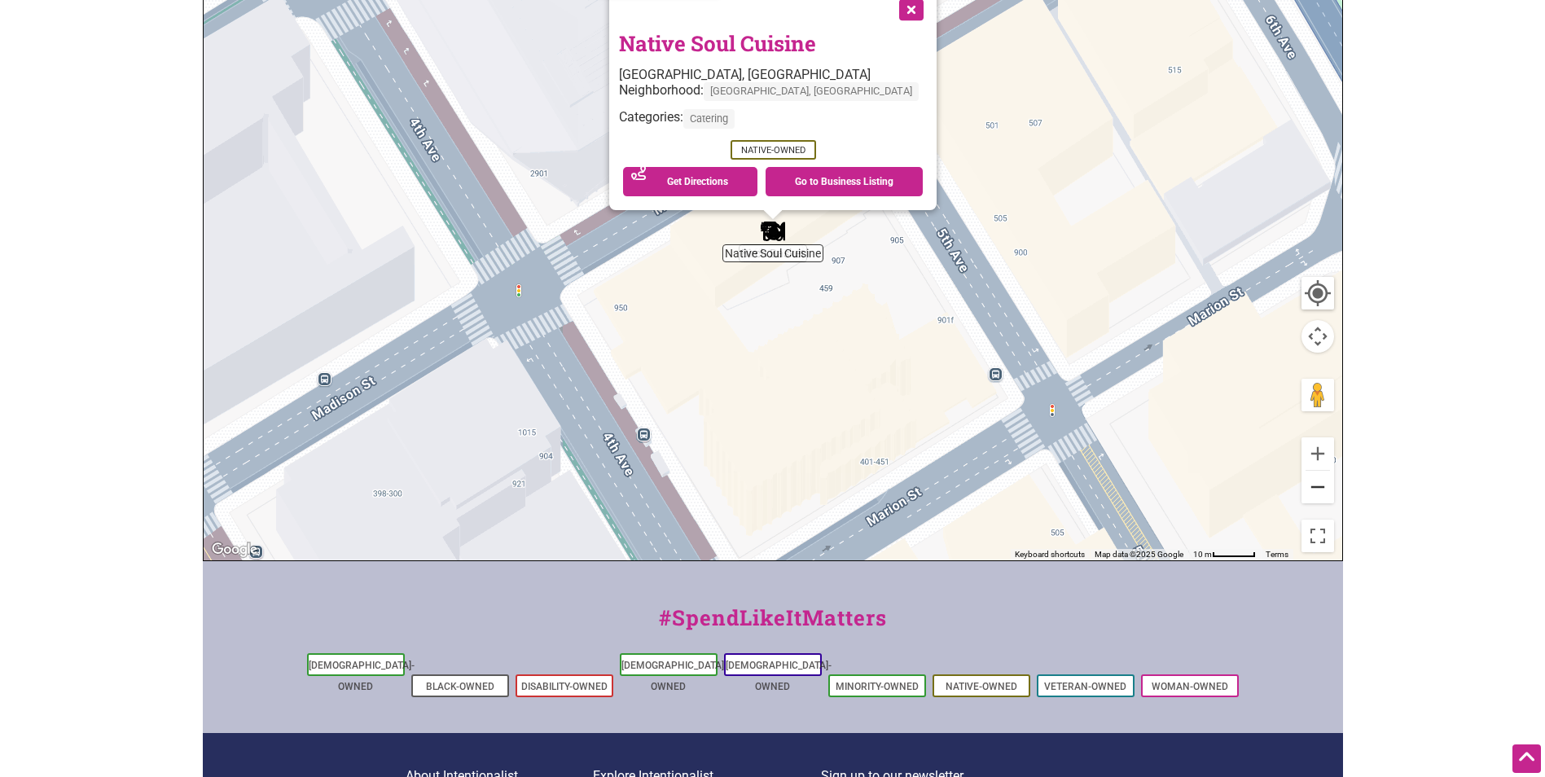
click at [1322, 498] on button "Zoom out" at bounding box center [1318, 487] width 33 height 33
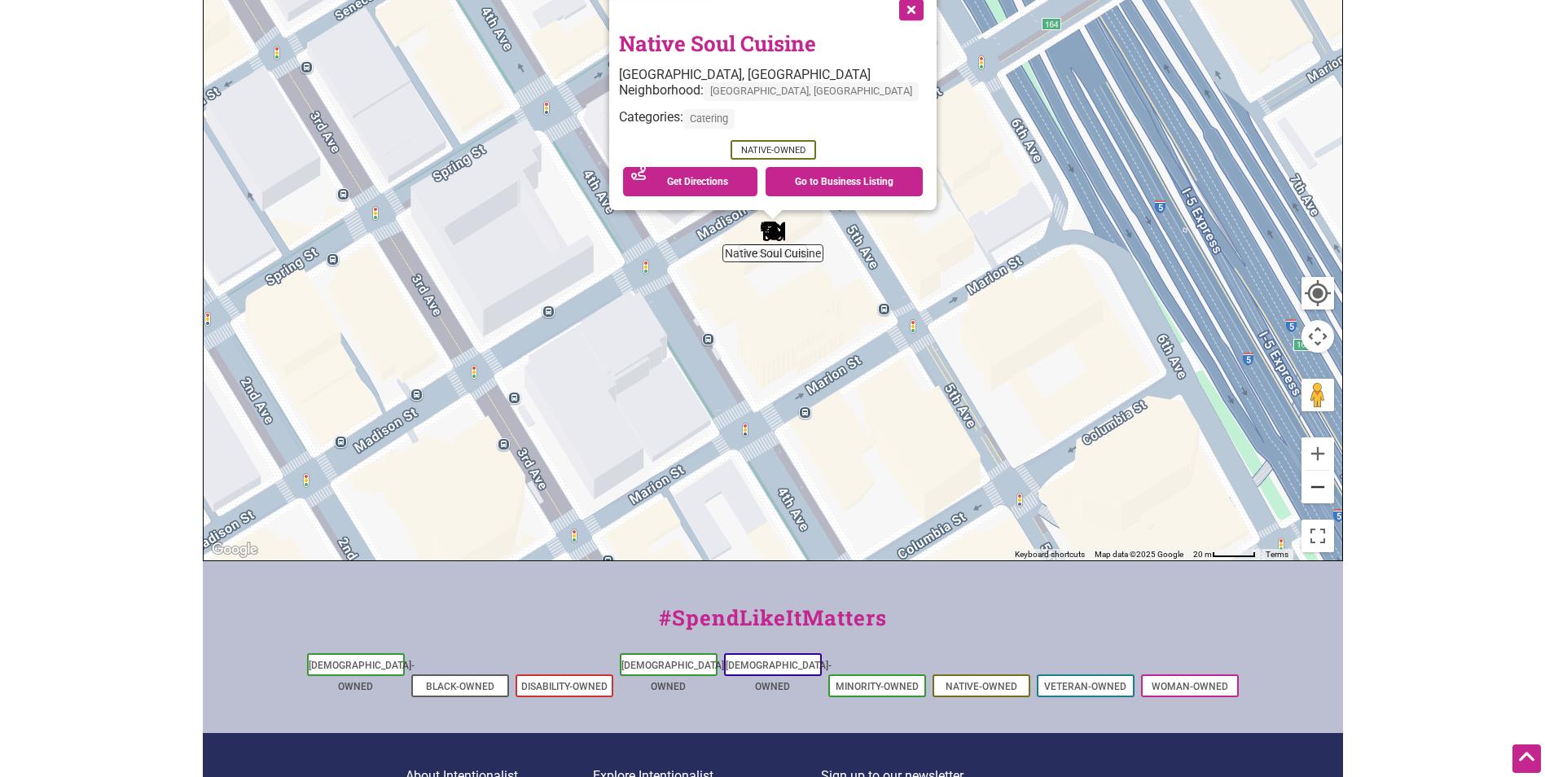
click at [1321, 499] on button "Zoom out" at bounding box center [1318, 487] width 33 height 33
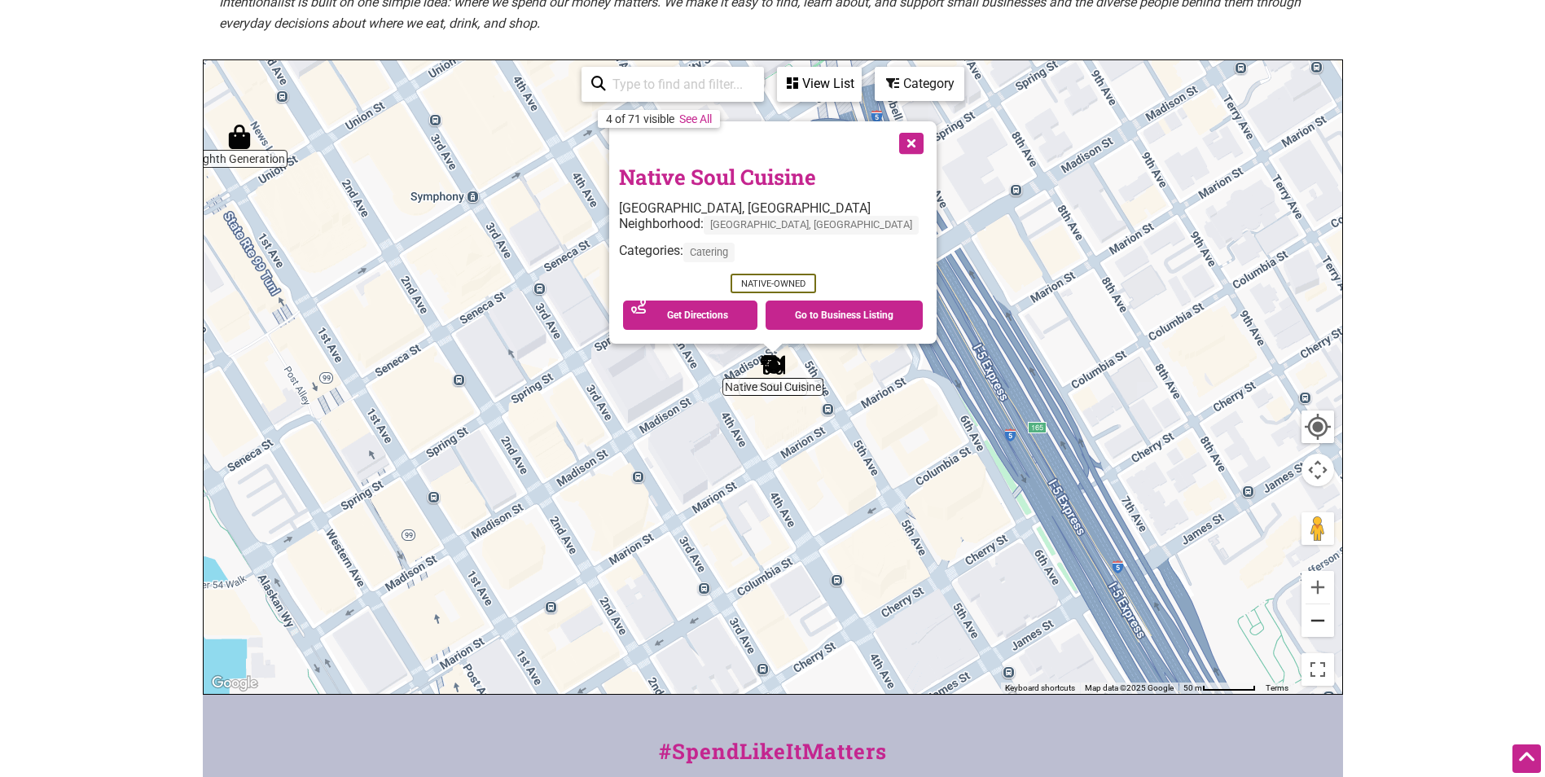
scroll to position [244, 0]
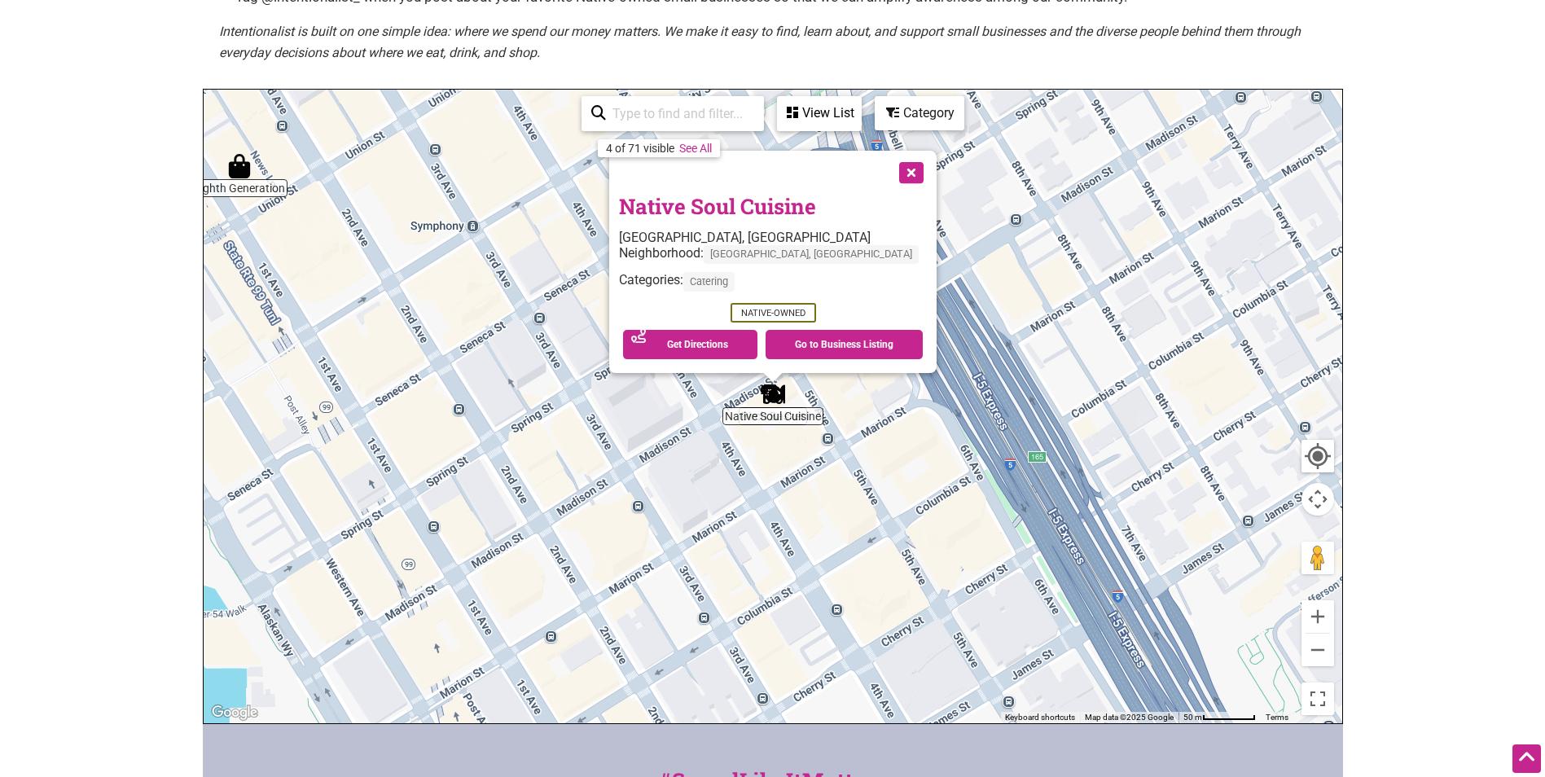
click at [890, 180] on button "Close" at bounding box center [910, 171] width 41 height 41
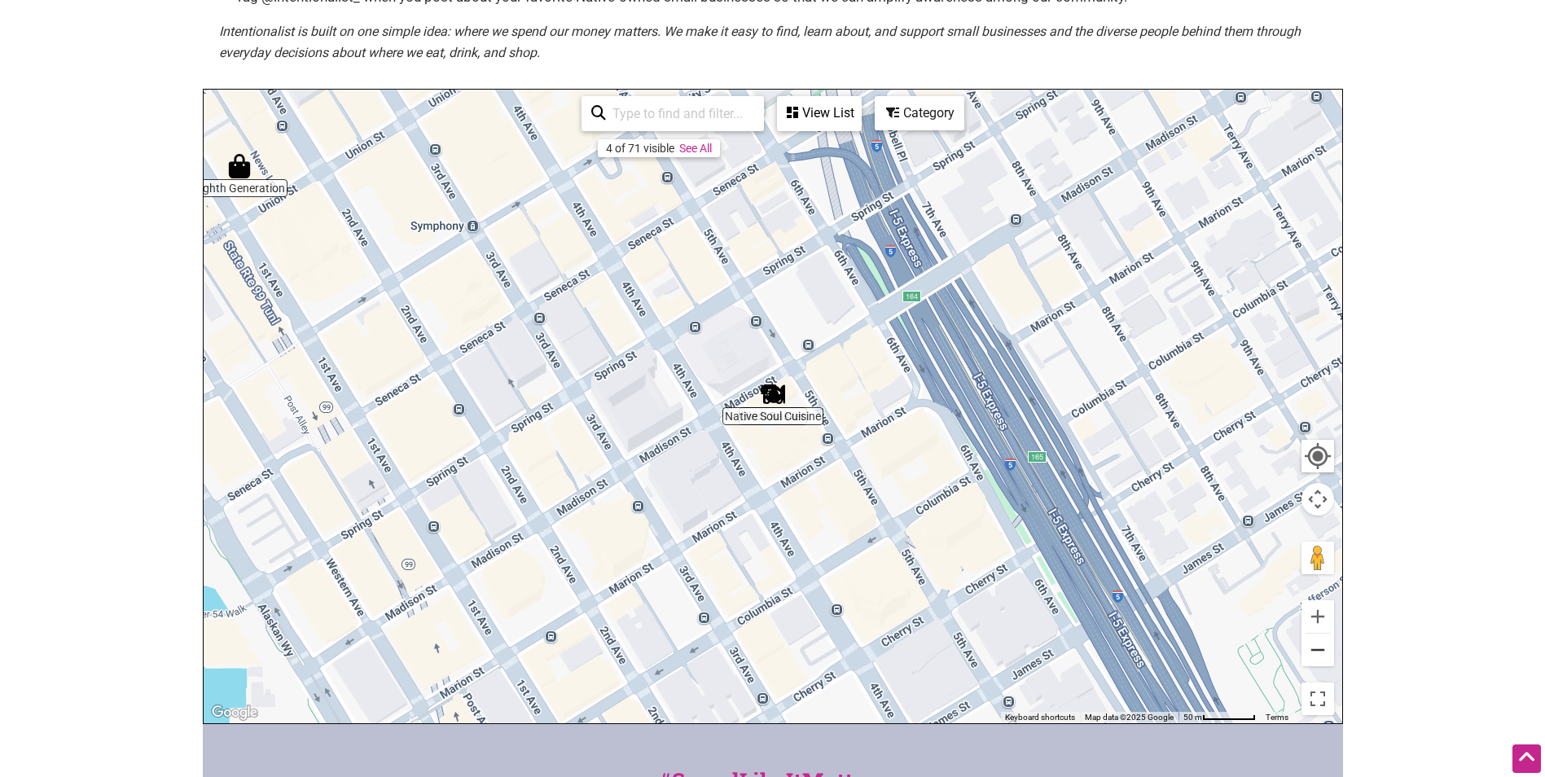
click at [1322, 665] on button "Zoom out" at bounding box center [1318, 650] width 33 height 33
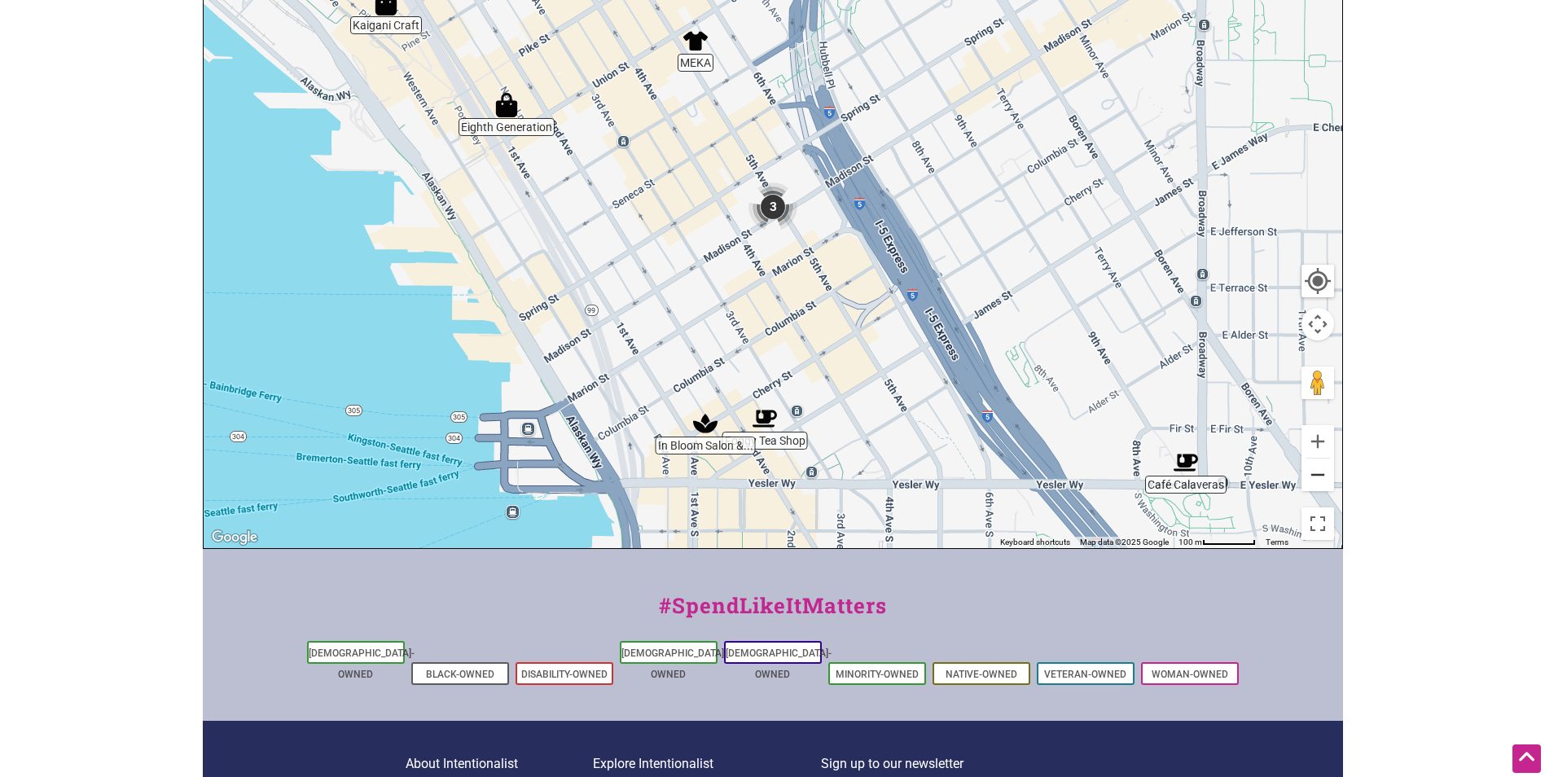
scroll to position [489, 0]
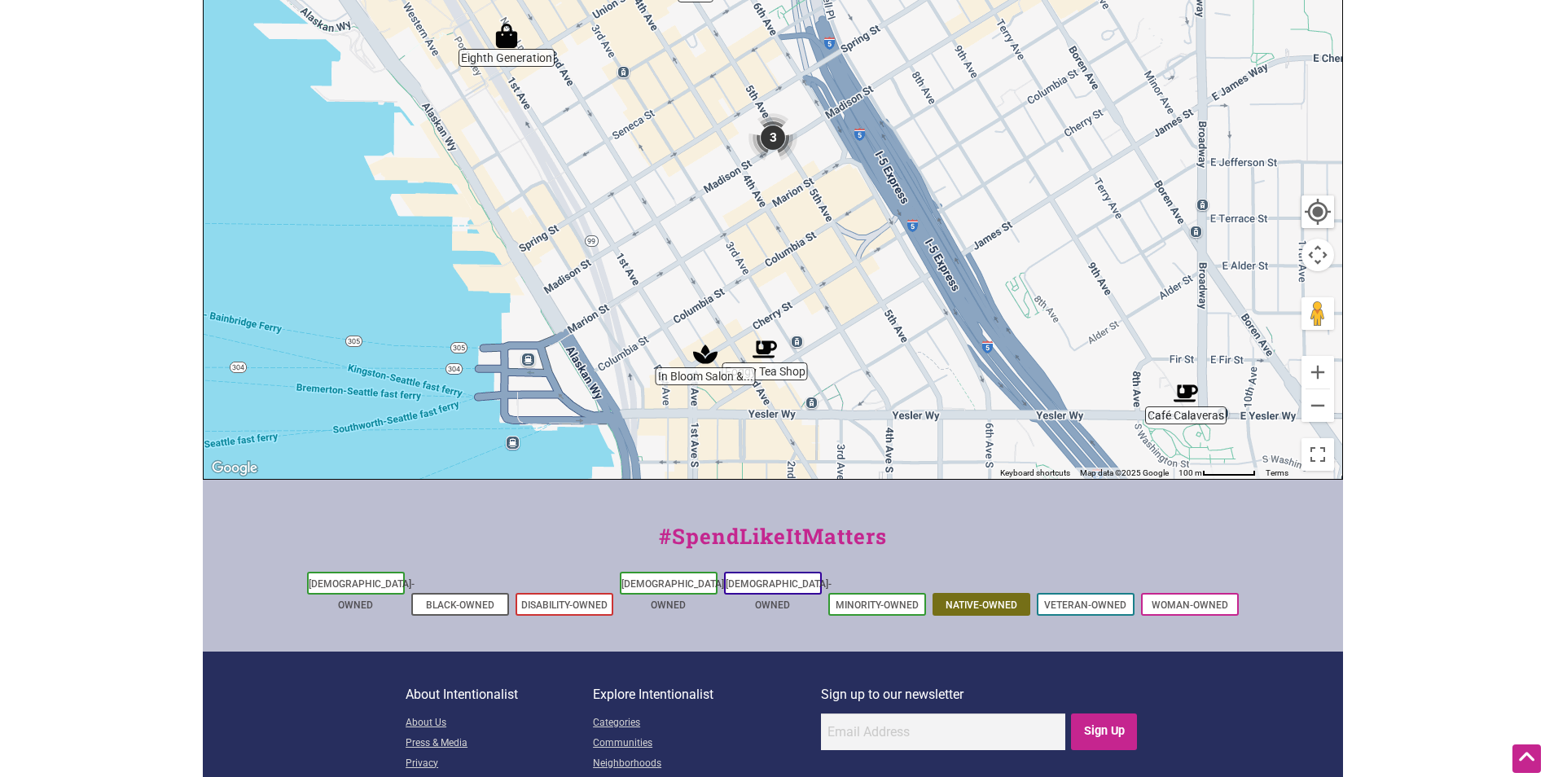
click at [986, 600] on link "Native-Owned" at bounding box center [982, 605] width 72 height 11
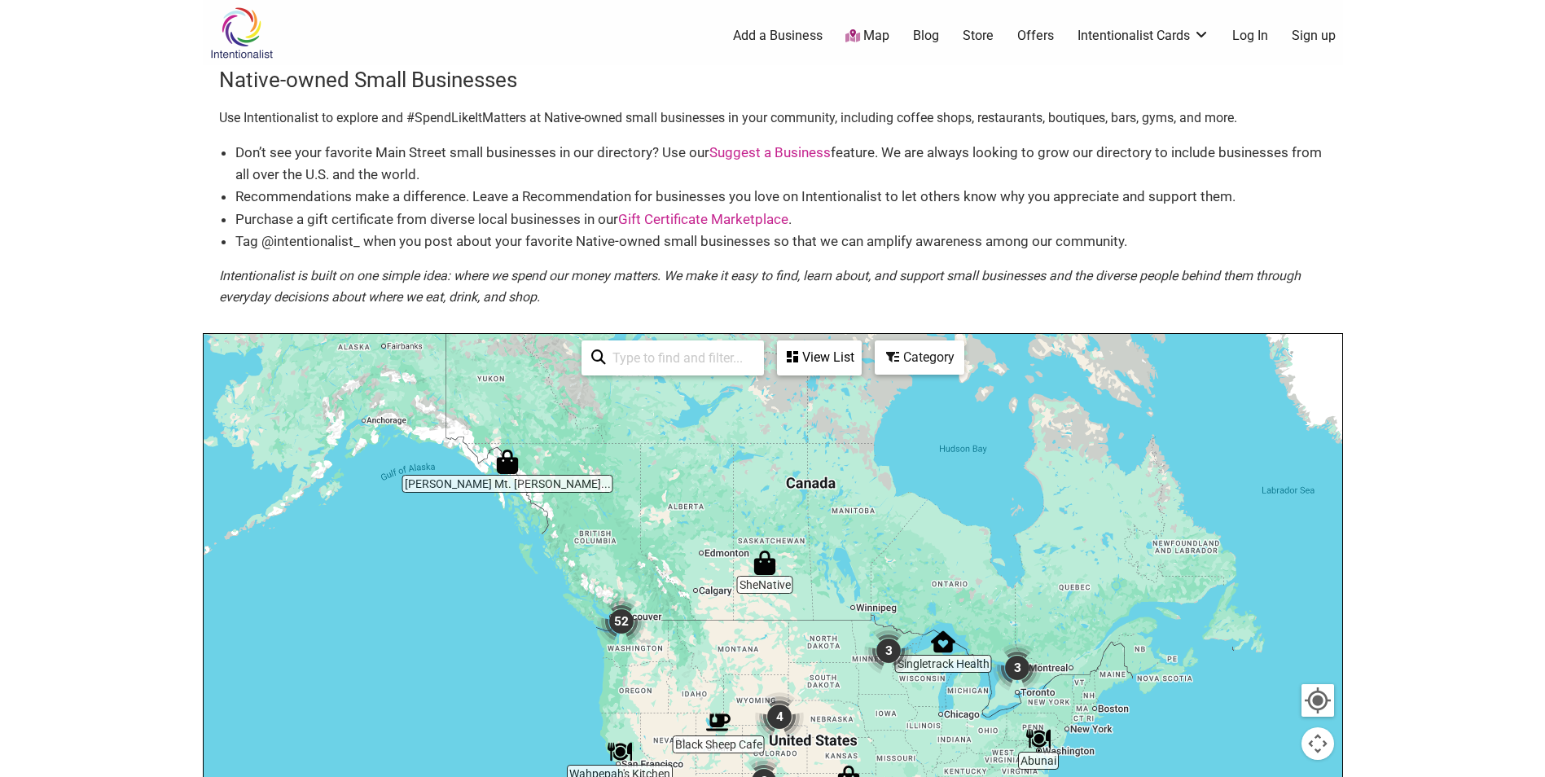
click at [613, 627] on img "52" at bounding box center [621, 621] width 49 height 49
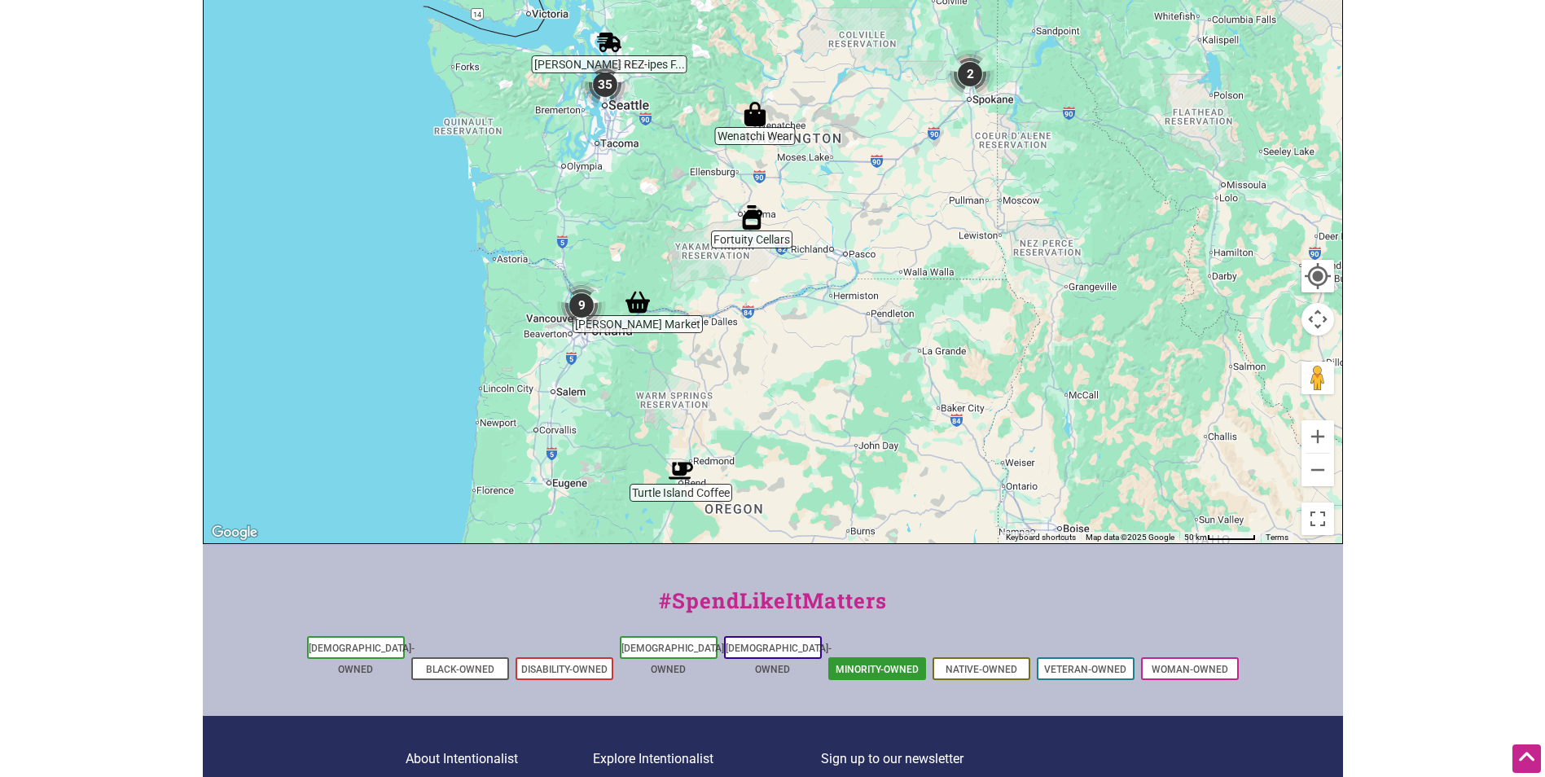
scroll to position [163, 0]
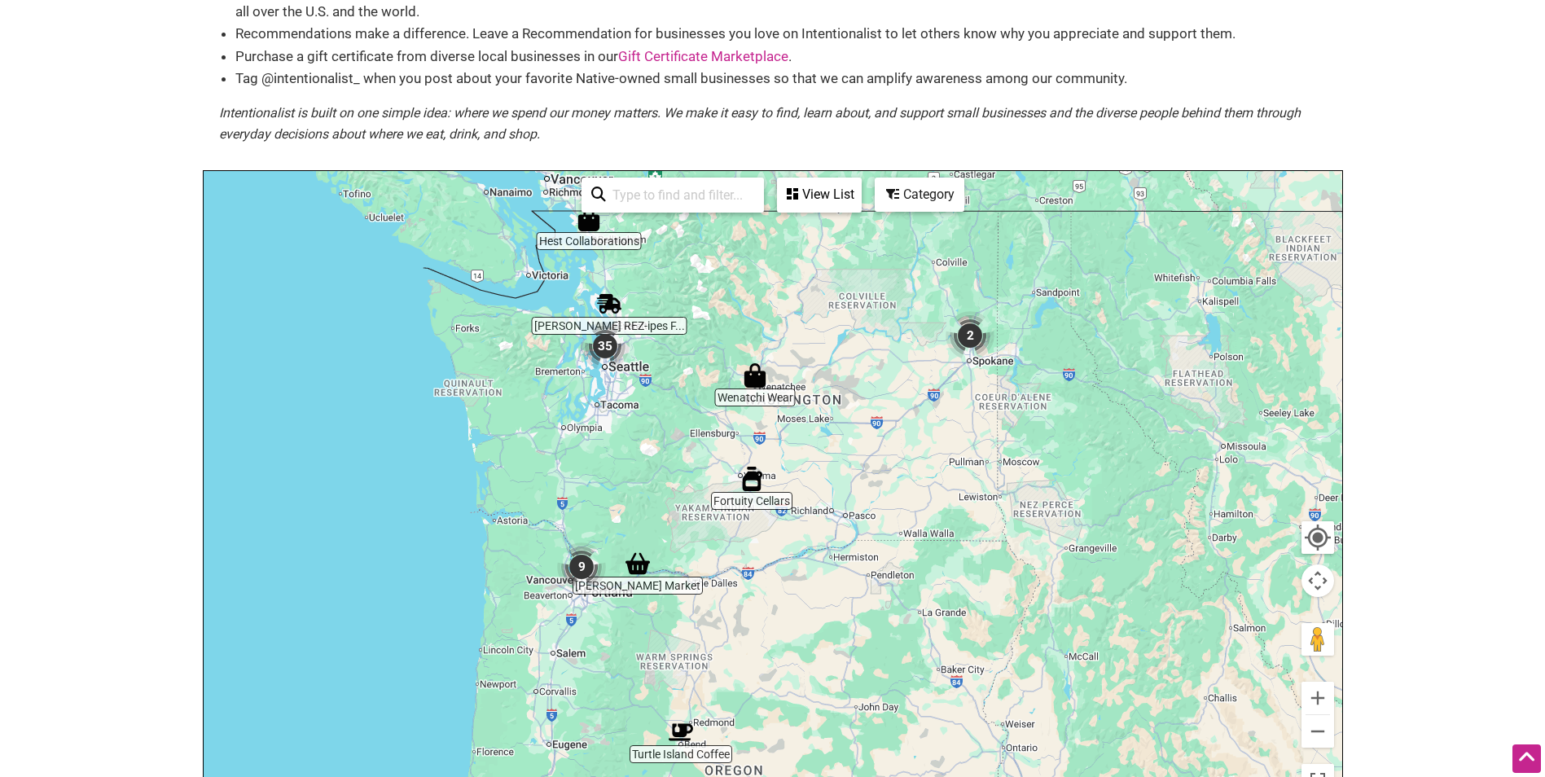
click at [599, 355] on img "35" at bounding box center [605, 346] width 49 height 49
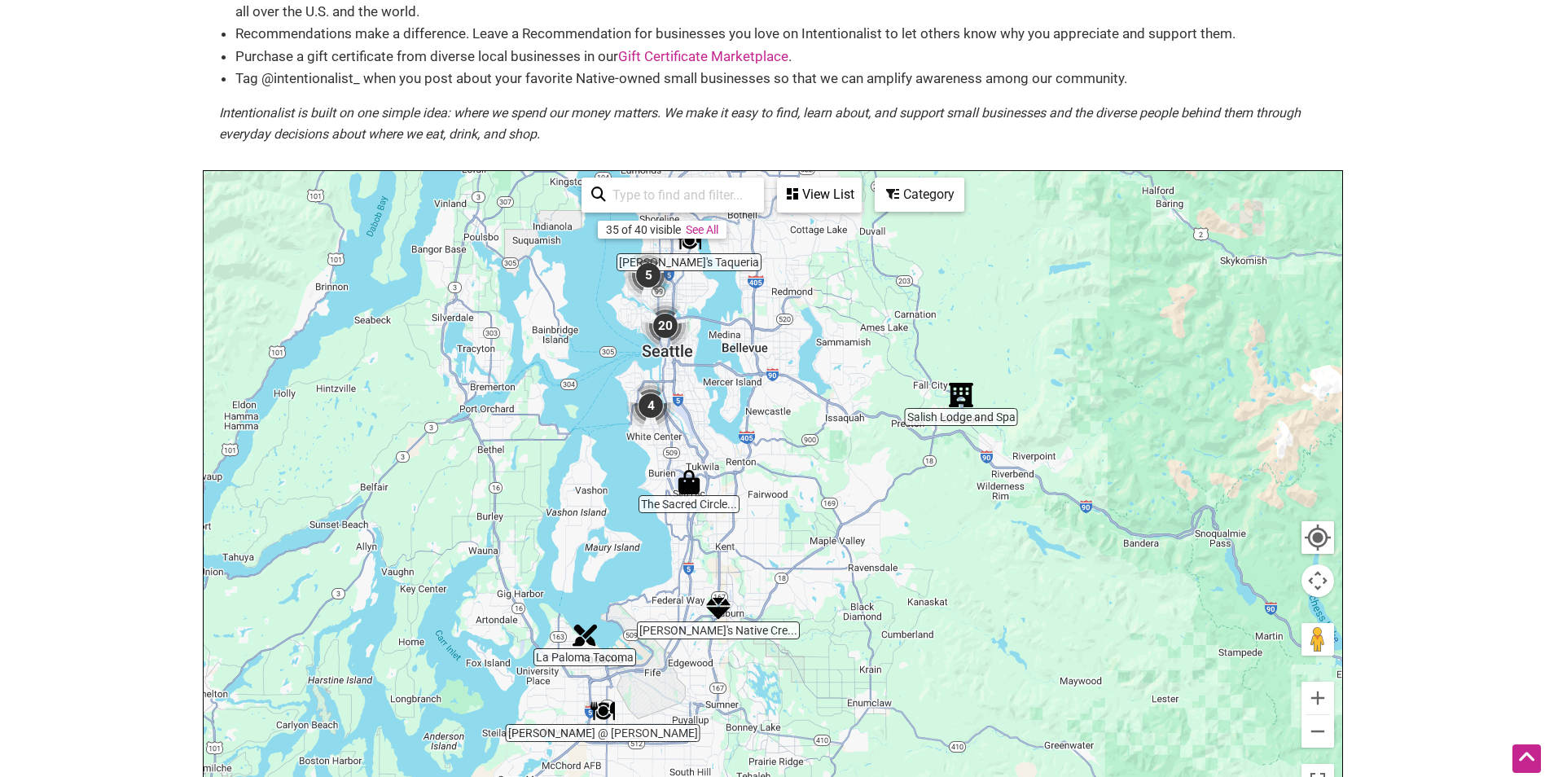
click at [647, 276] on img "5" at bounding box center [648, 275] width 49 height 49
click at [646, 278] on img "5" at bounding box center [647, 276] width 49 height 49
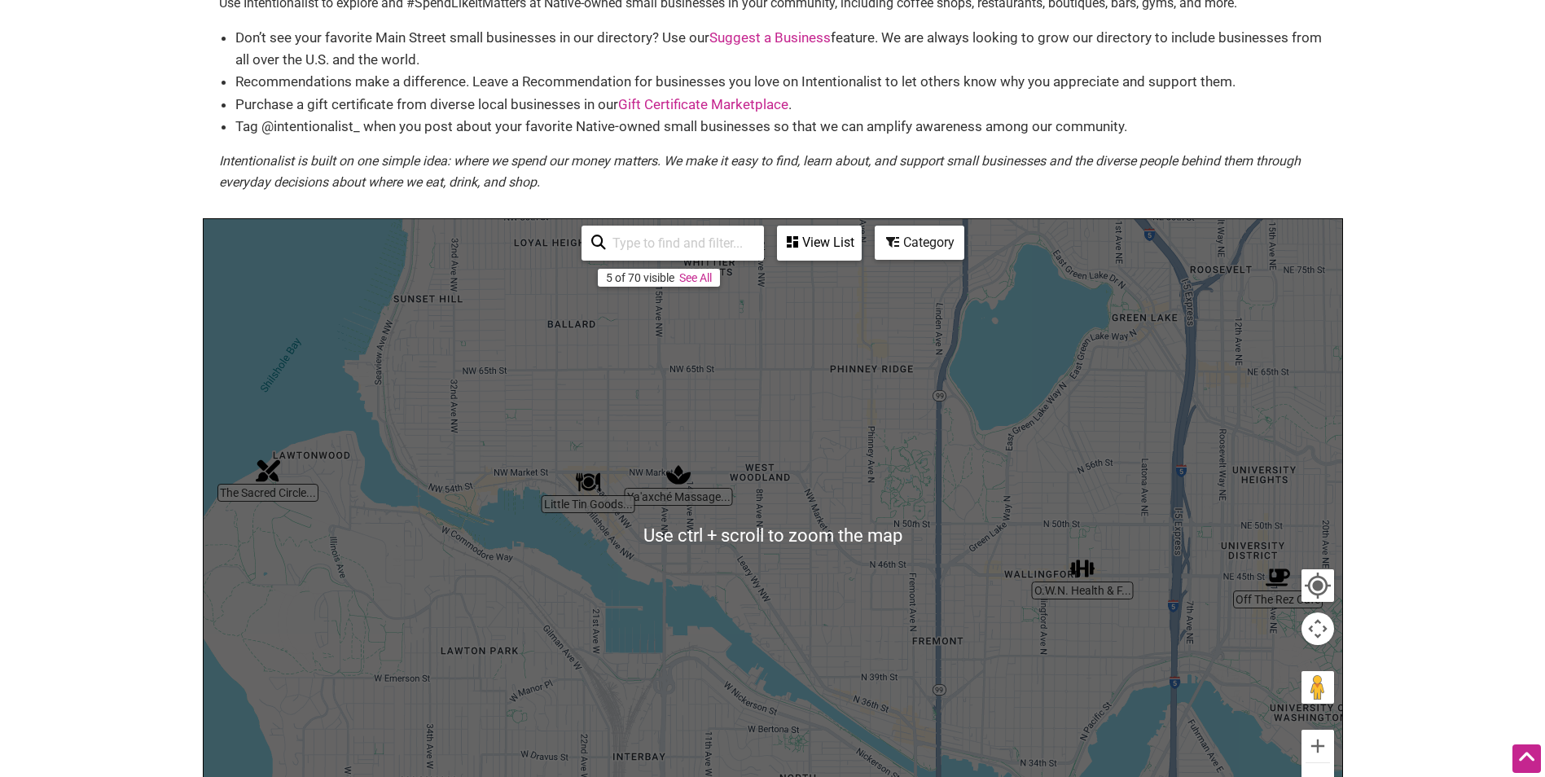
scroll to position [0, 0]
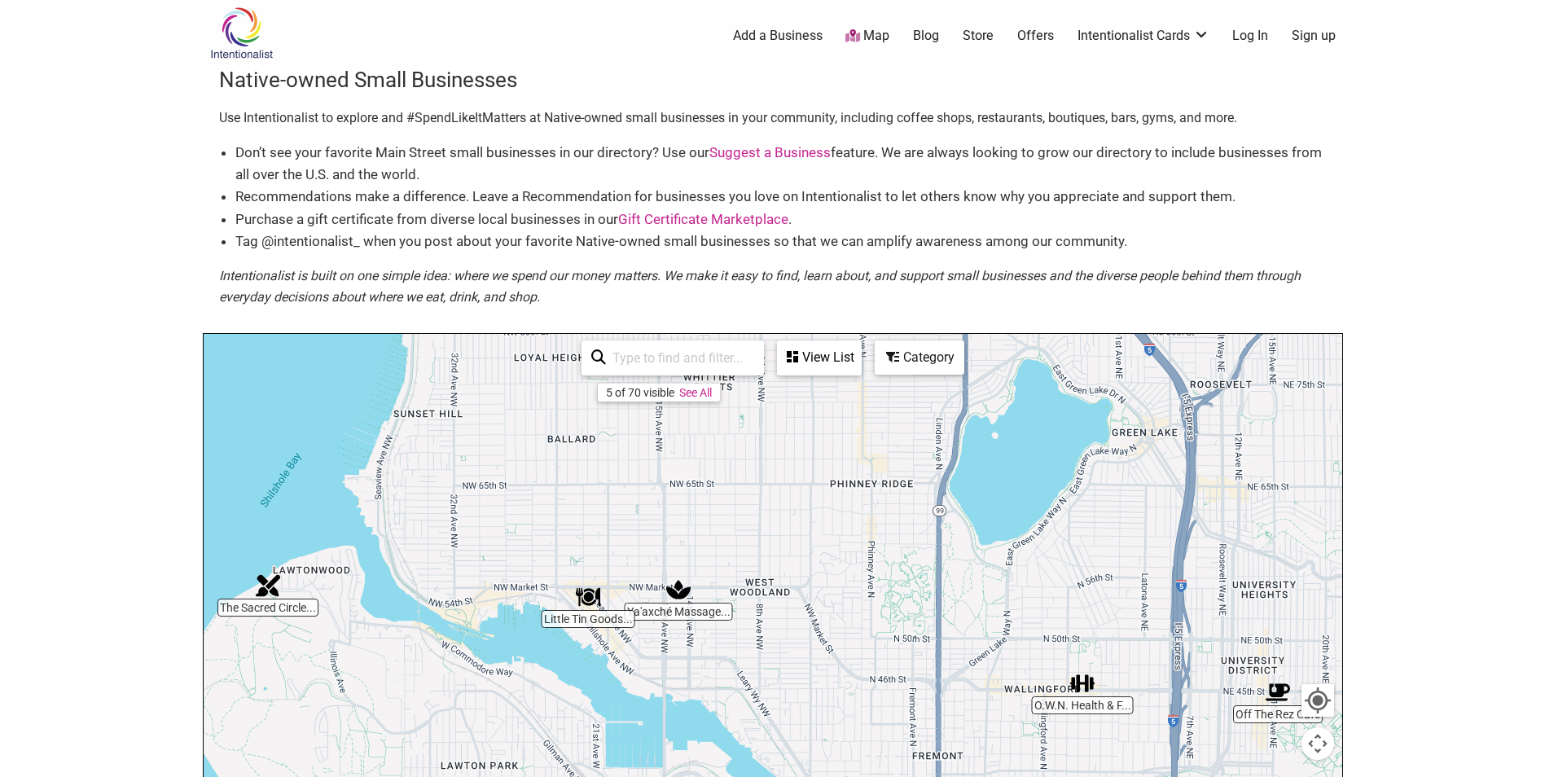
click at [712, 388] on link "See All" at bounding box center [695, 392] width 33 height 13
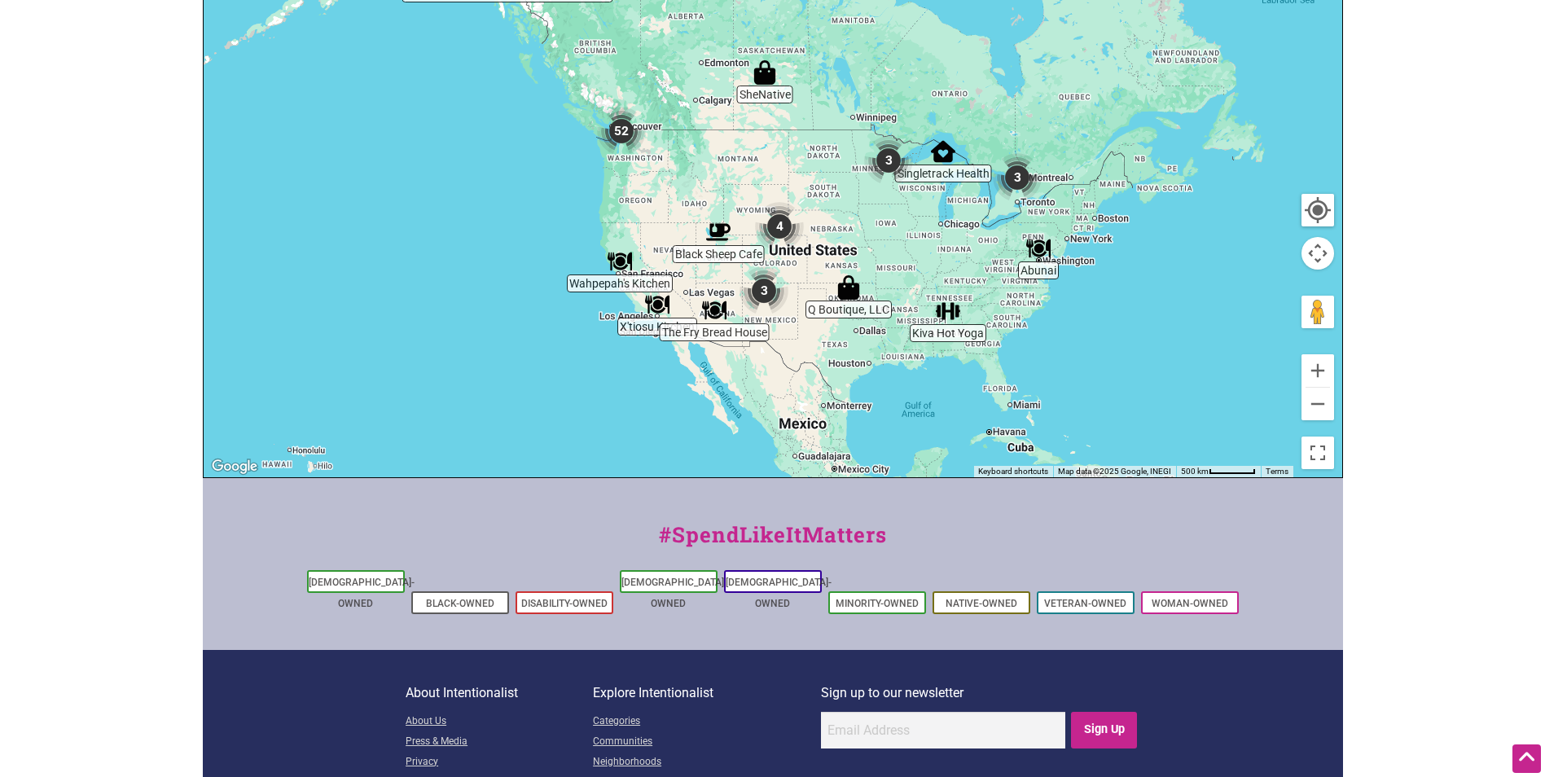
scroll to position [253, 0]
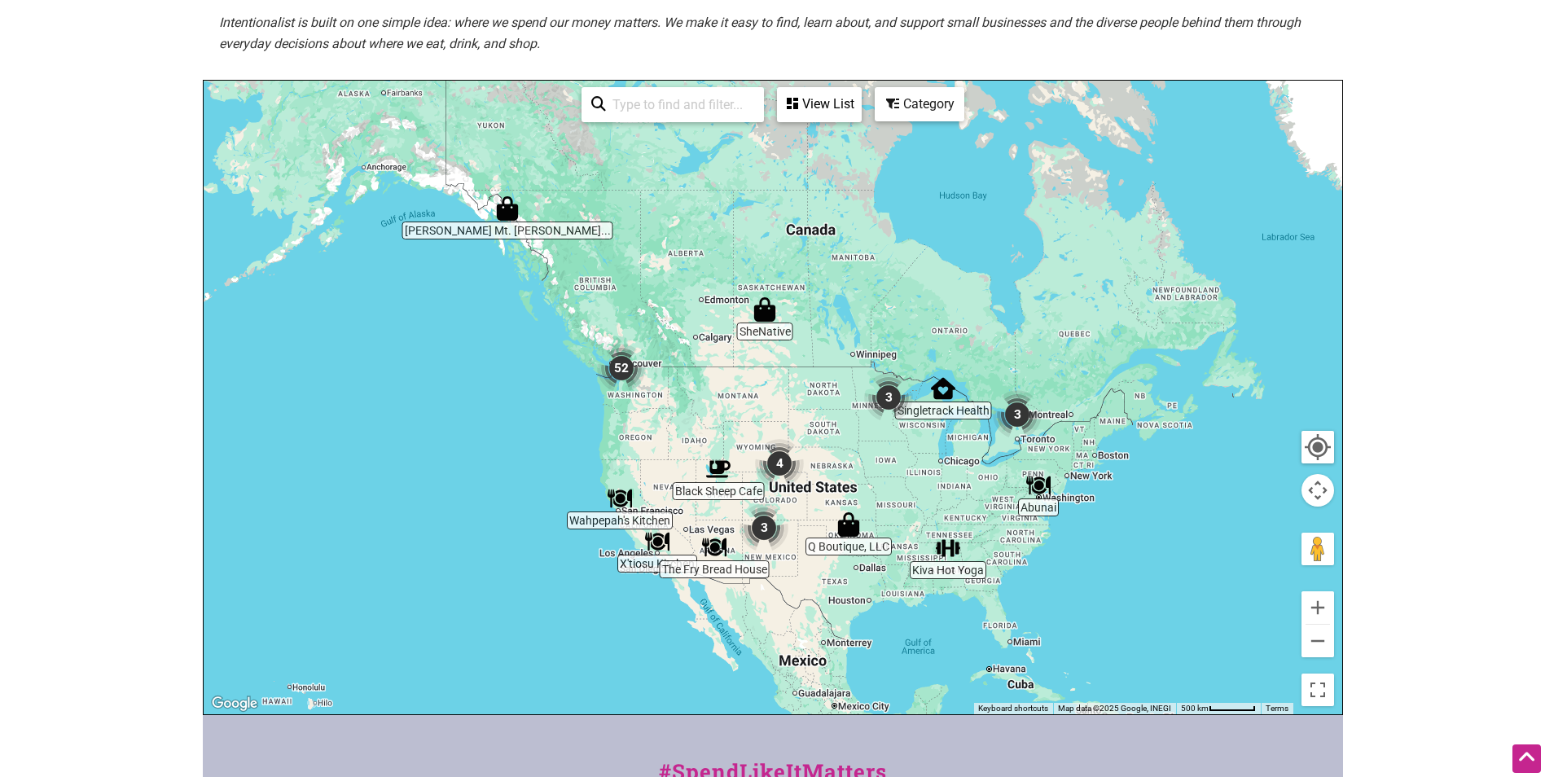
click at [826, 111] on div "View List" at bounding box center [819, 104] width 81 height 31
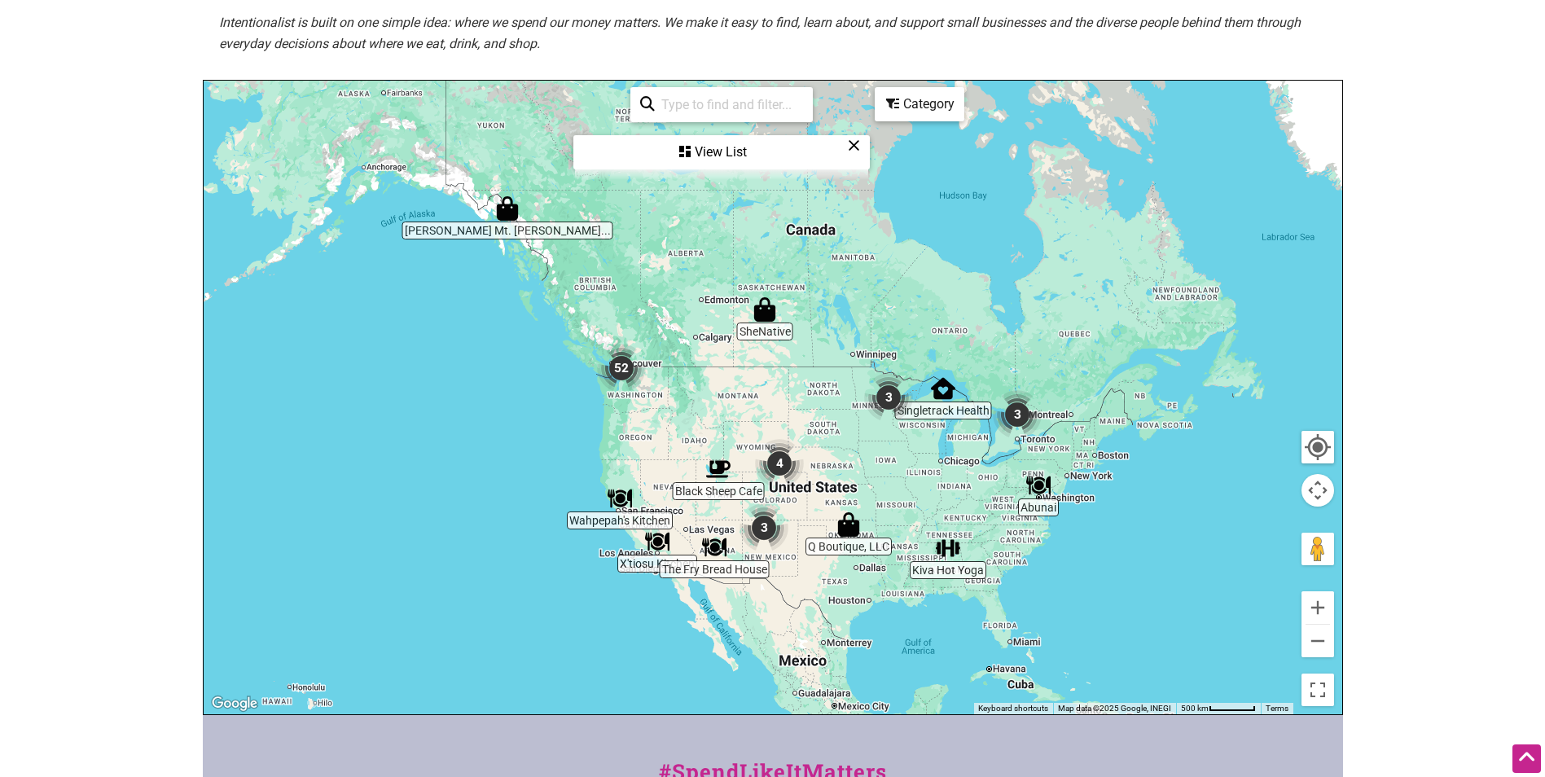
click at [738, 159] on div "View List" at bounding box center [721, 152] width 293 height 31
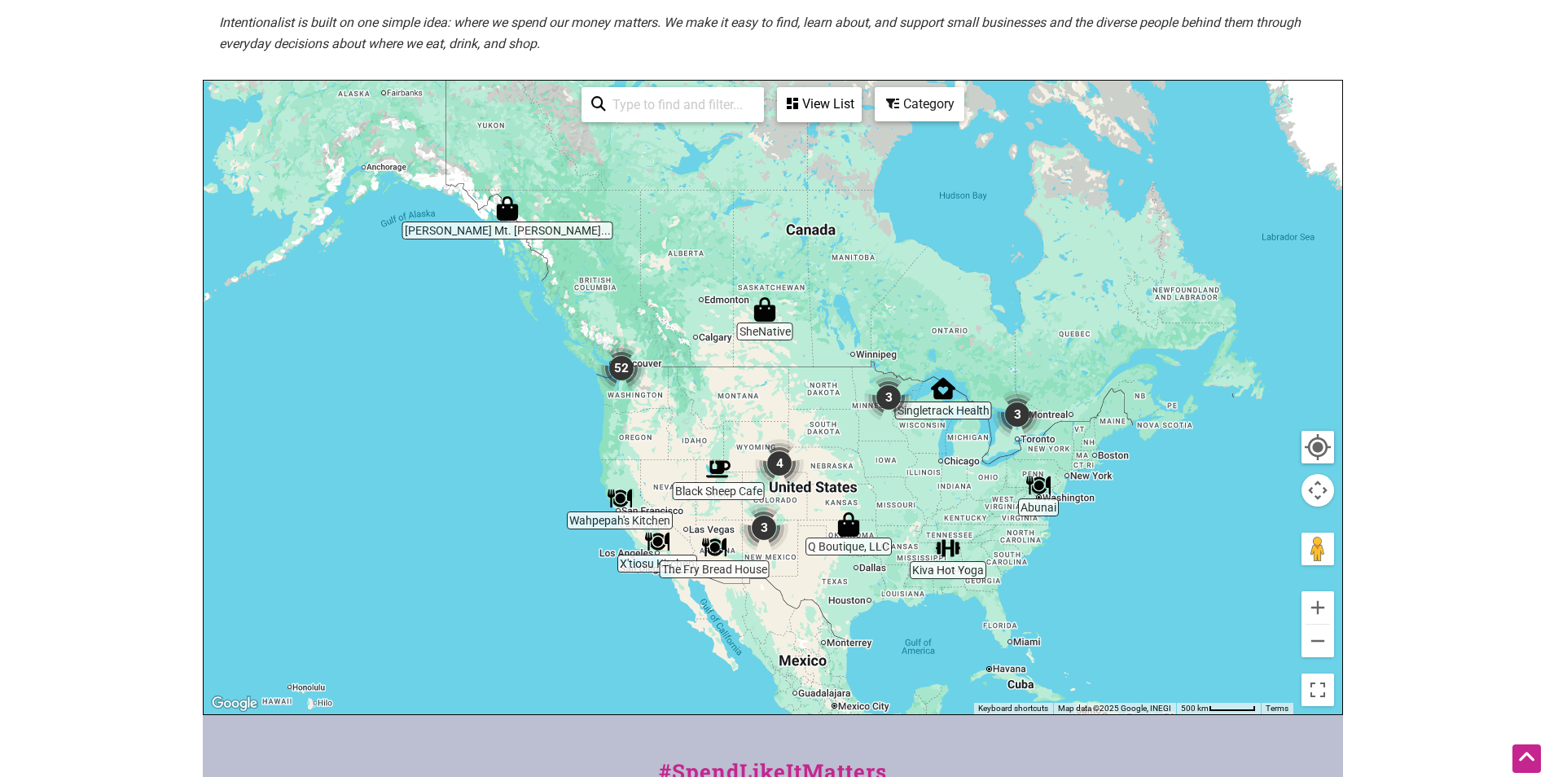
click at [611, 385] on img "52" at bounding box center [621, 368] width 49 height 49
click at [621, 370] on img "52" at bounding box center [621, 368] width 49 height 49
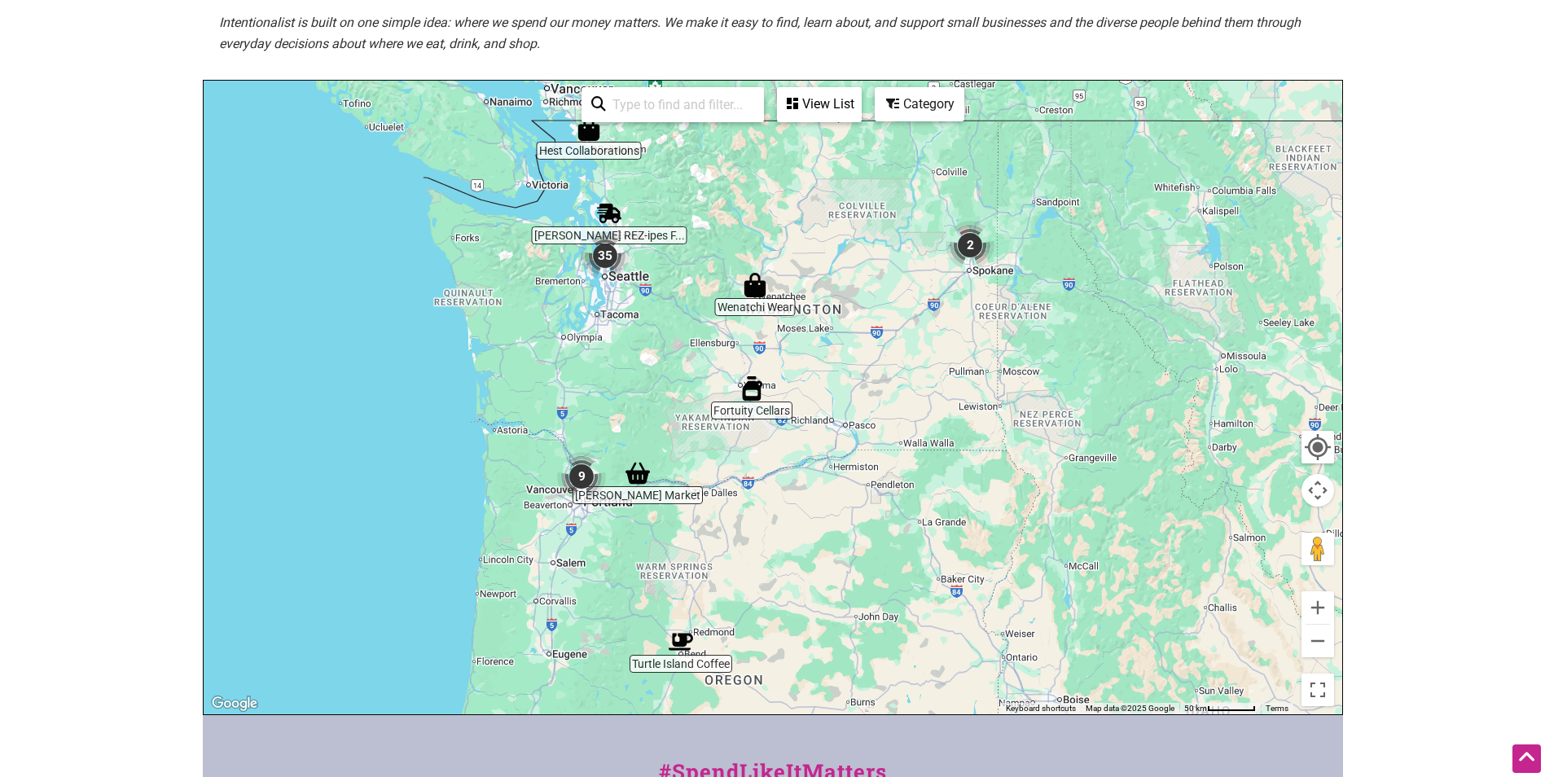
click at [602, 278] on img "35" at bounding box center [605, 255] width 49 height 49
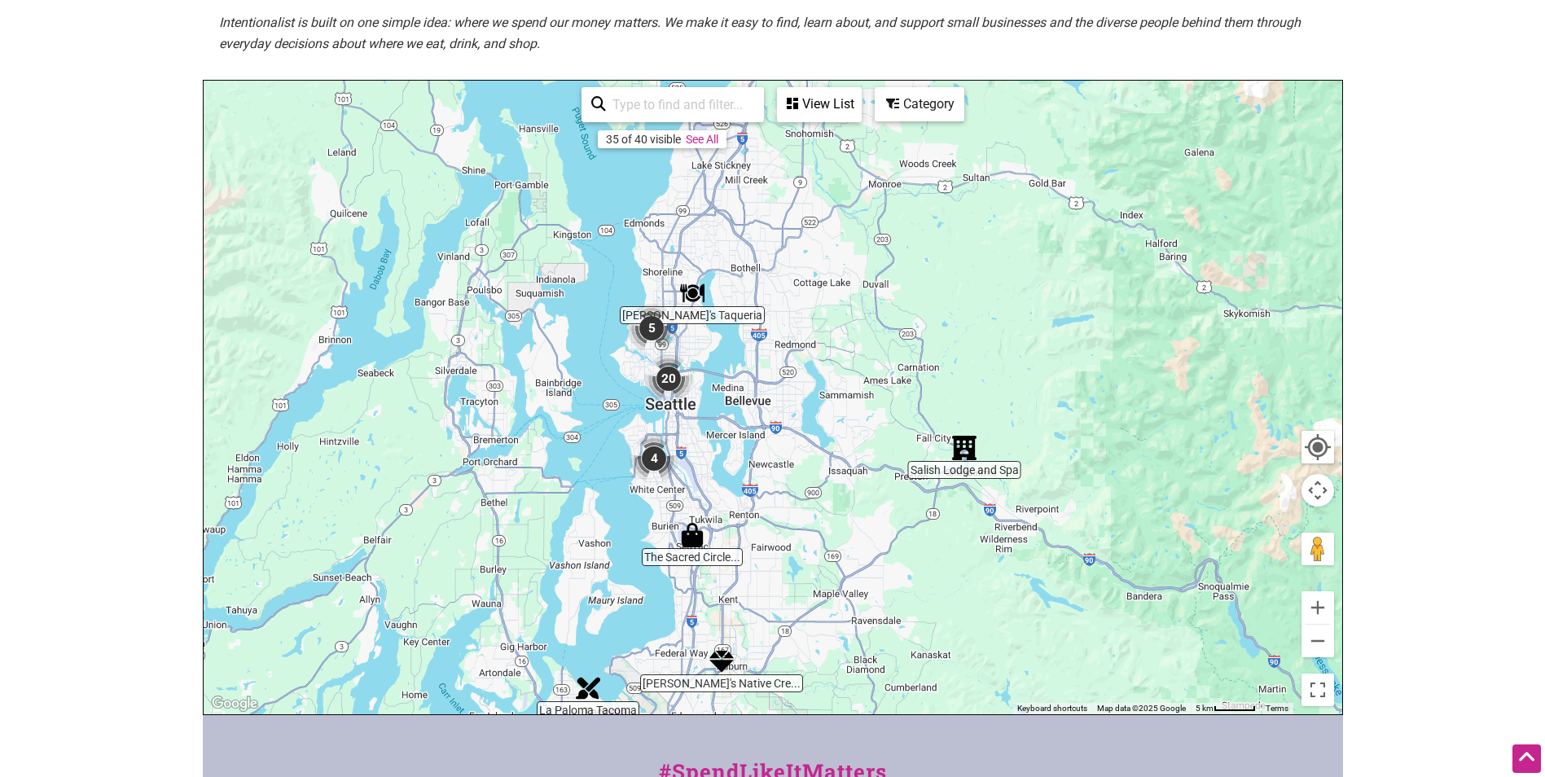
drag, startPoint x: 838, startPoint y: 383, endPoint x: 842, endPoint y: 530, distance: 146.7
click at [842, 530] on div "To navigate, press the arrow keys." at bounding box center [773, 398] width 1139 height 634
click at [662, 454] on img "4" at bounding box center [654, 458] width 49 height 49
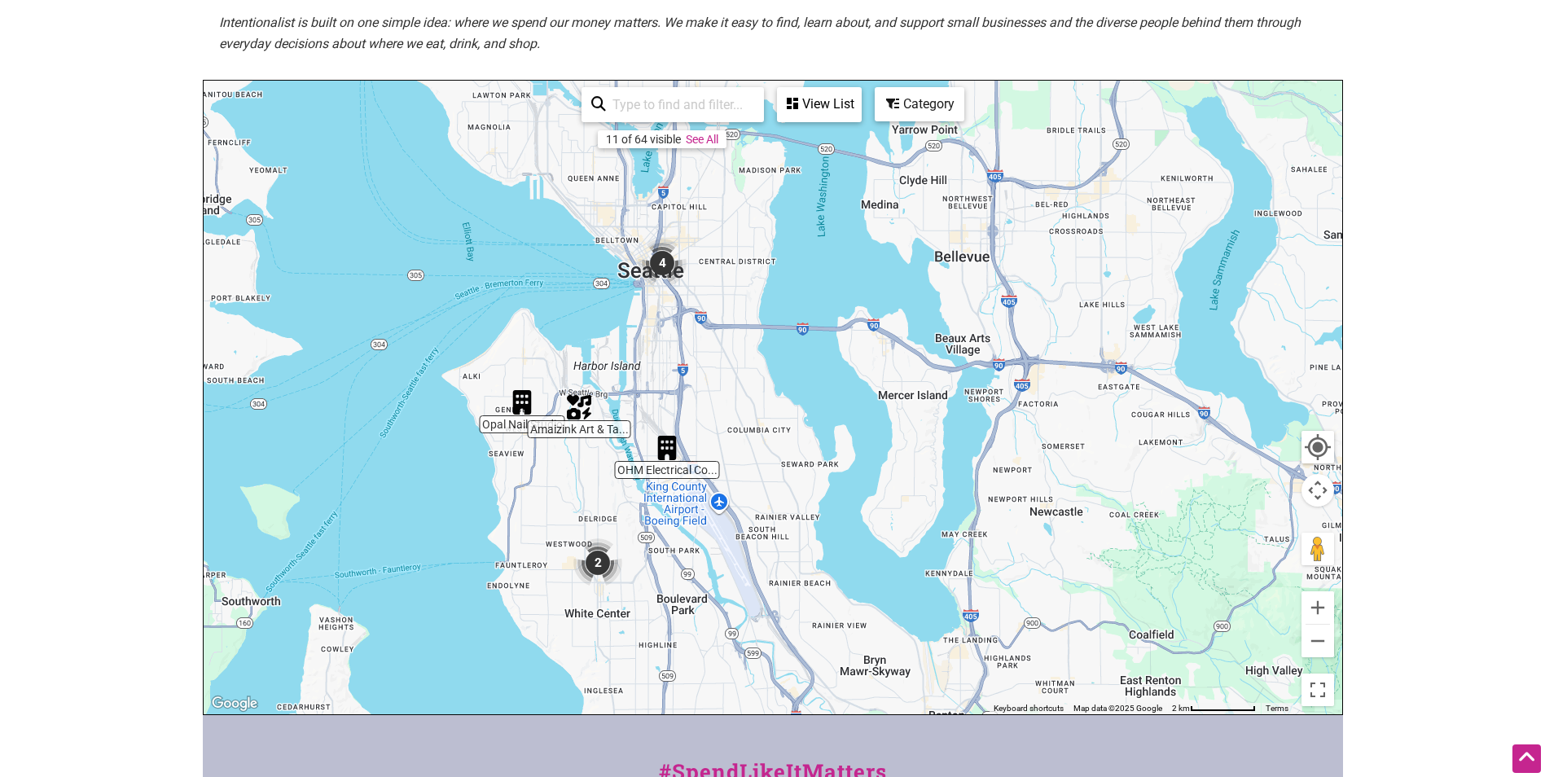
drag, startPoint x: 663, startPoint y: 454, endPoint x: 451, endPoint y: 646, distance: 286.1
click at [459, 648] on div "To navigate, press the arrow keys." at bounding box center [773, 398] width 1139 height 634
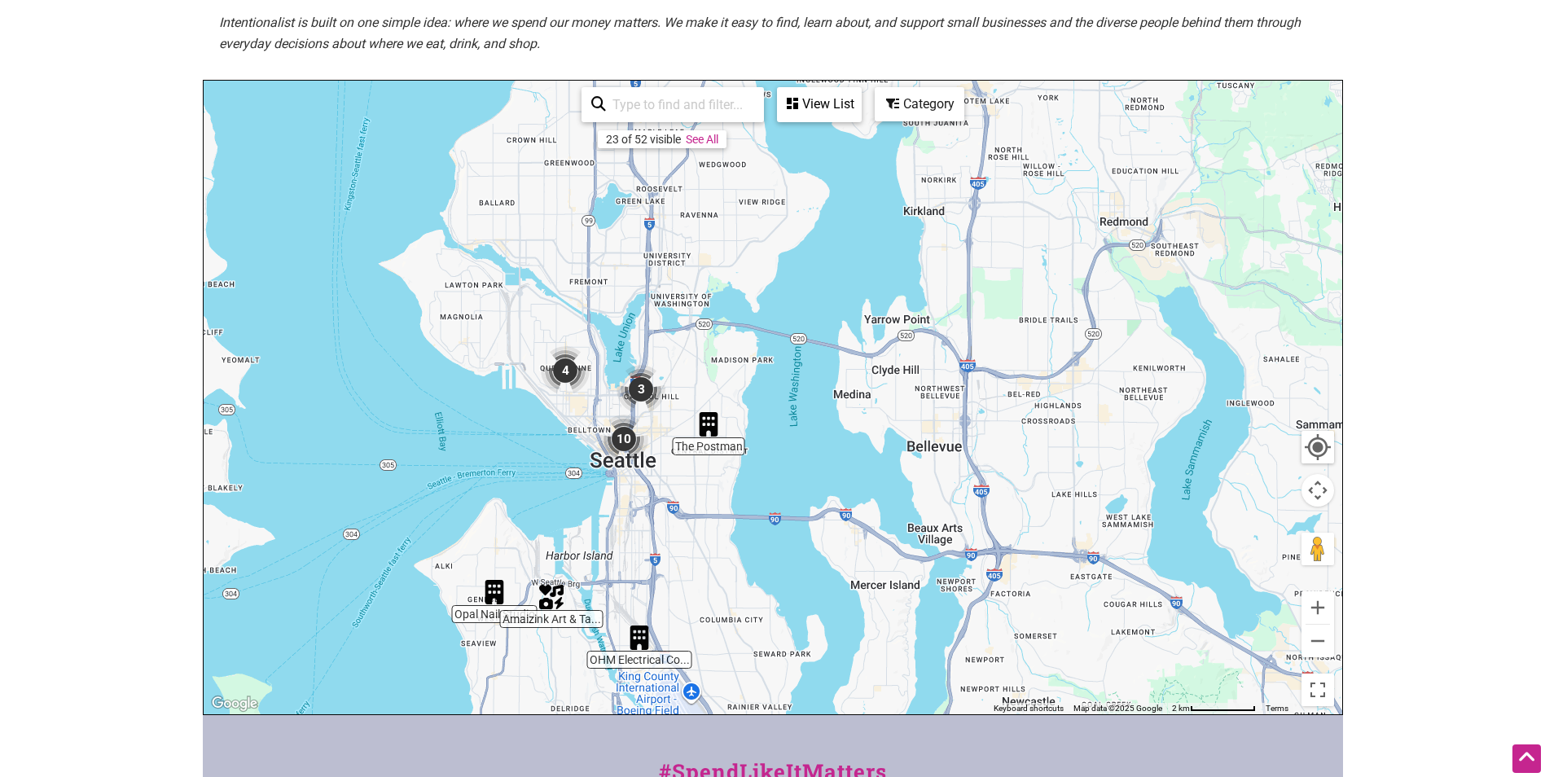
drag, startPoint x: 612, startPoint y: 259, endPoint x: 598, endPoint y: 472, distance: 213.1
click at [600, 464] on img "10" at bounding box center [624, 439] width 49 height 49
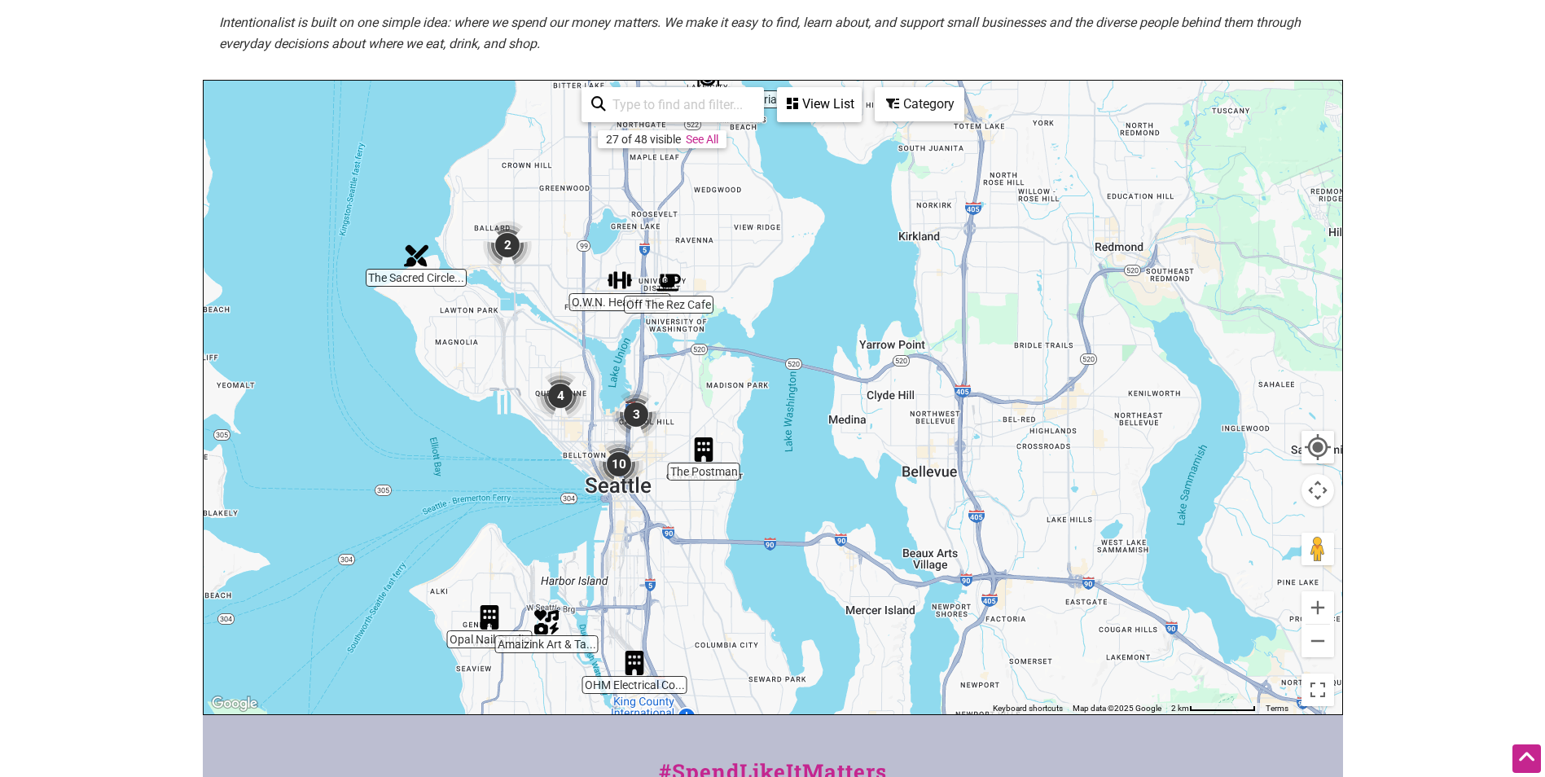
click at [709, 453] on img "The Postman" at bounding box center [704, 449] width 24 height 24
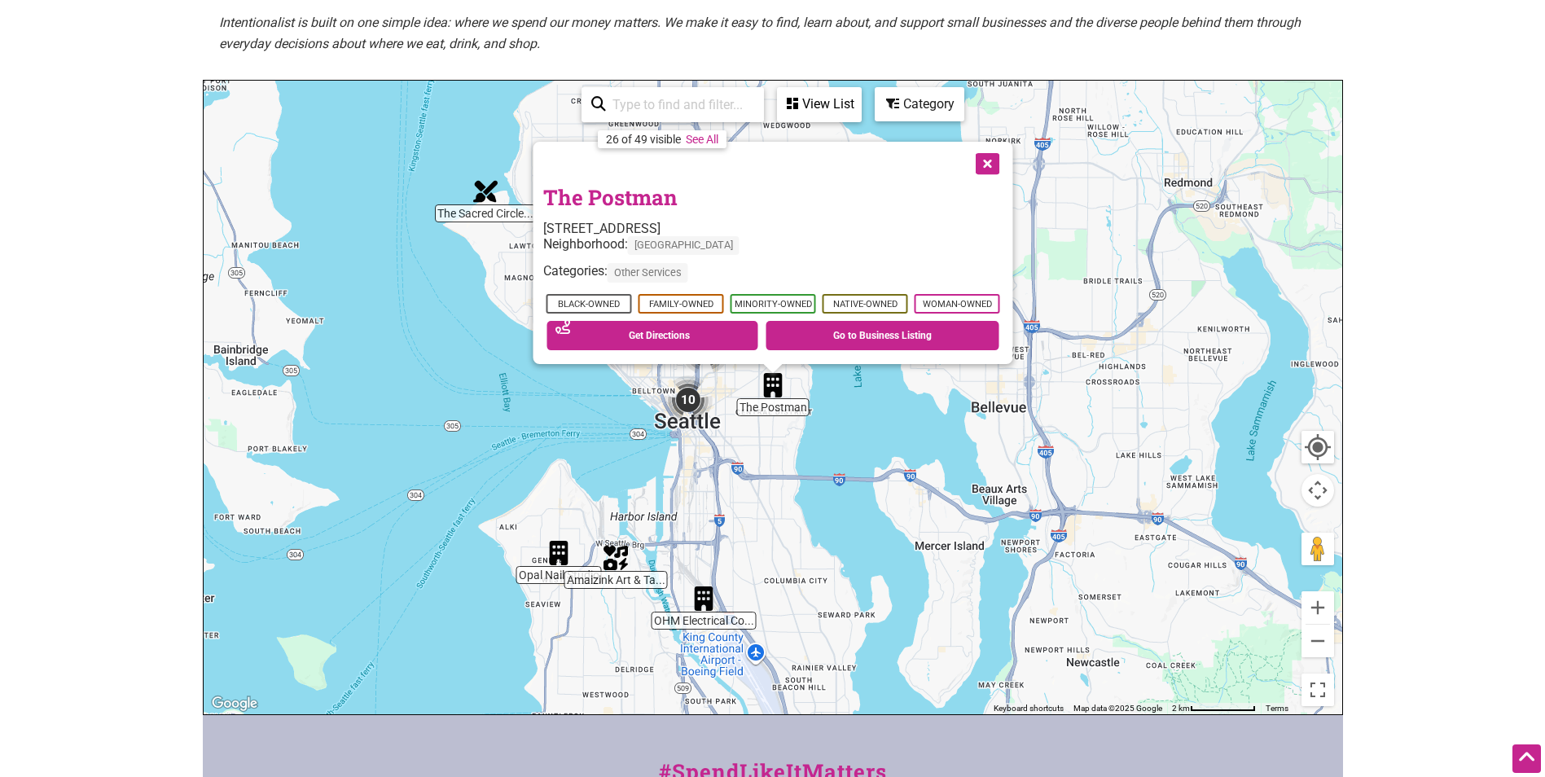
click at [534, 456] on div "To navigate, press the arrow keys. The Postman 2715 E Union St, Seattle, WA 981…" at bounding box center [773, 398] width 1139 height 634
click at [981, 156] on button "Close" at bounding box center [985, 162] width 41 height 41
